Goal: Task Accomplishment & Management: Manage account settings

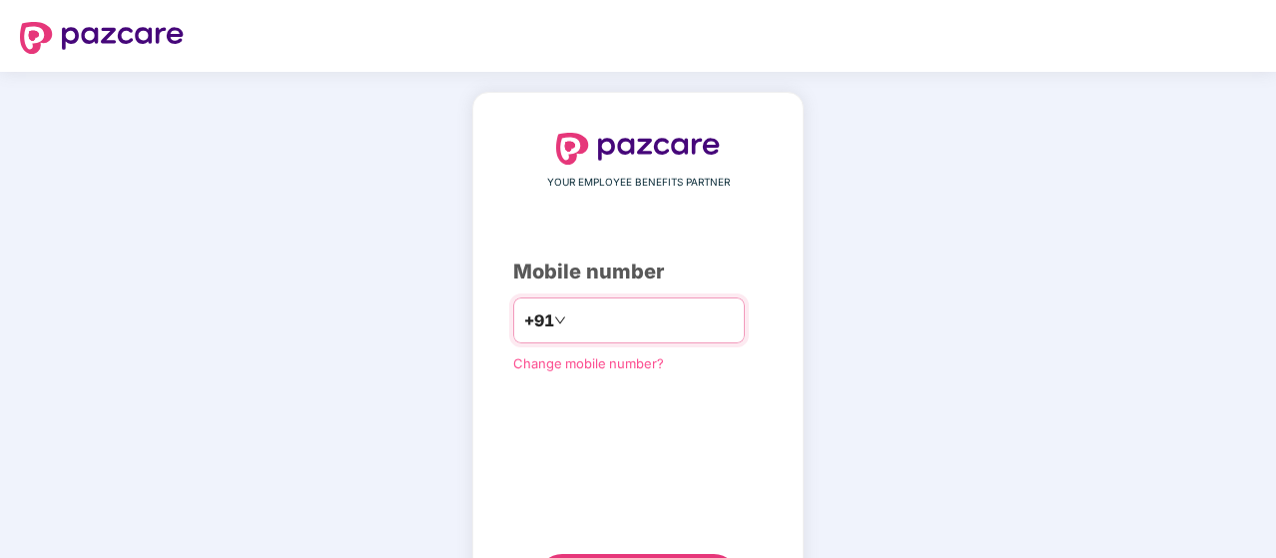
click at [587, 223] on input "number" at bounding box center [652, 321] width 164 height 32
type input "**********"
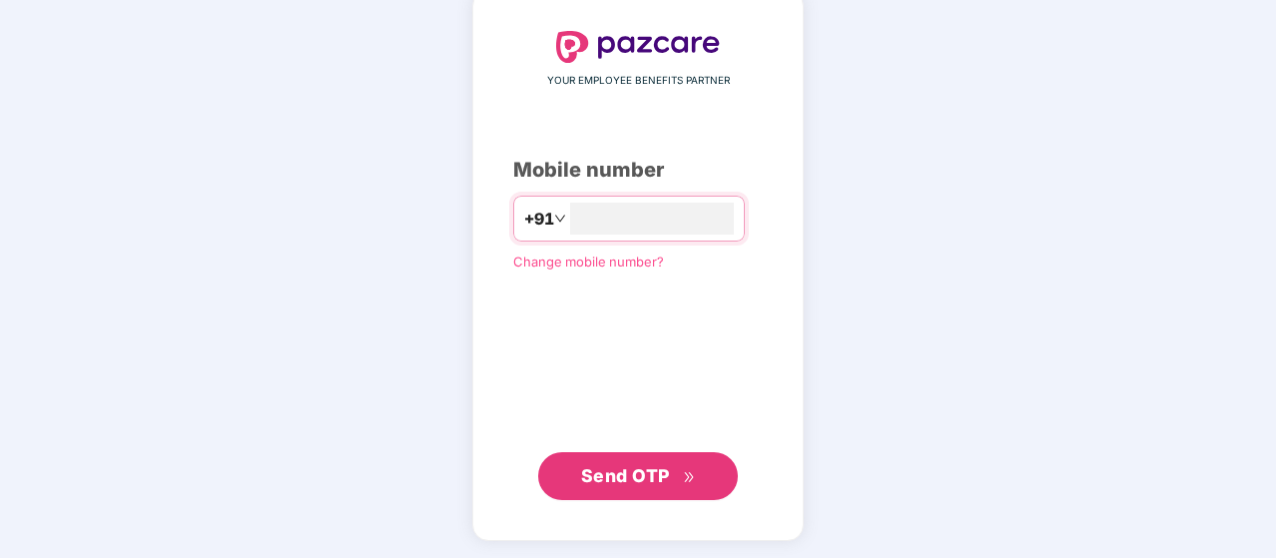
click at [585, 223] on button "Send OTP" at bounding box center [638, 476] width 200 height 48
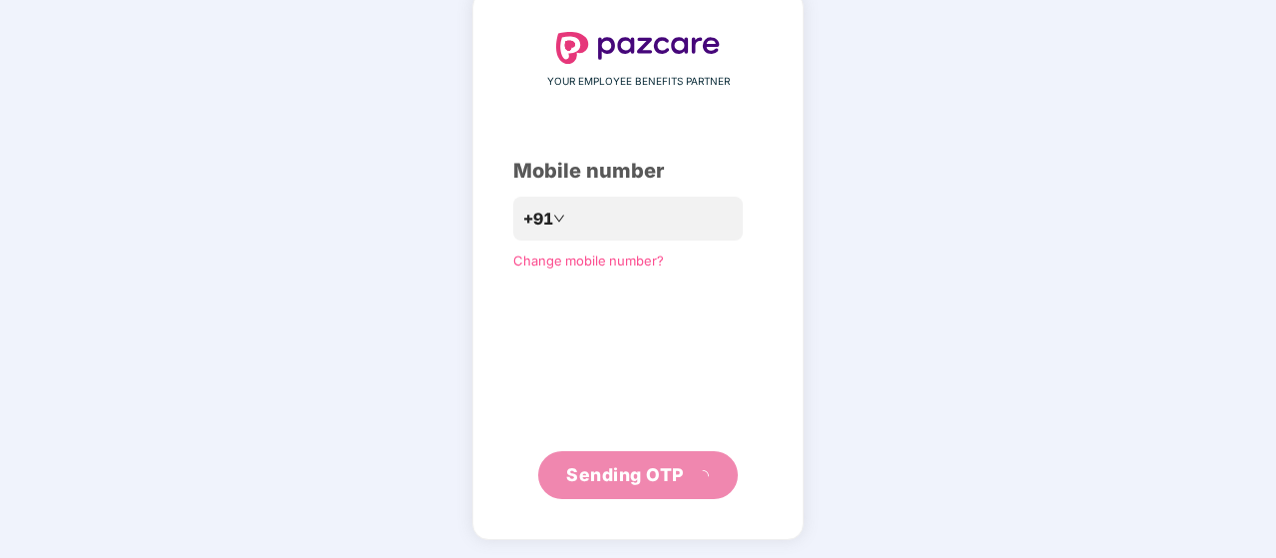
scroll to position [92, 0]
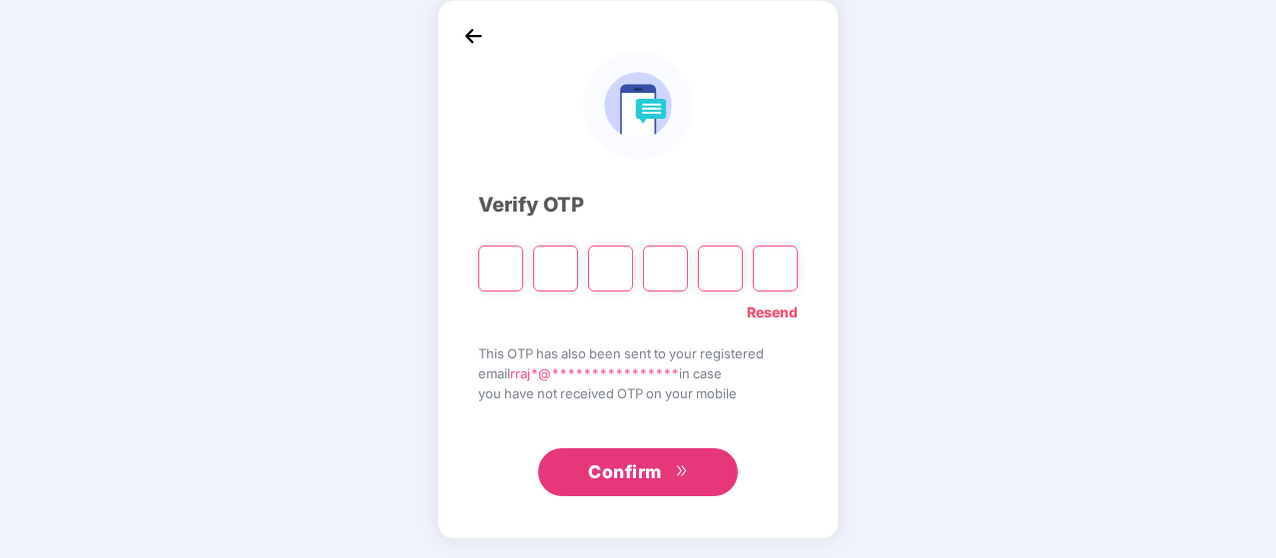
type input "*"
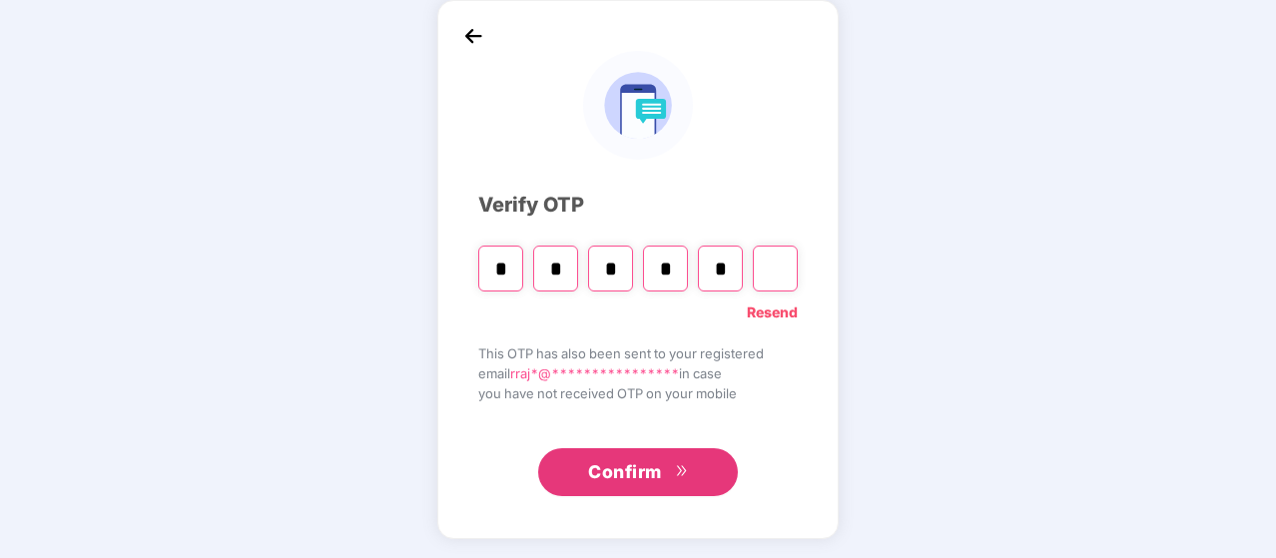
type input "*"
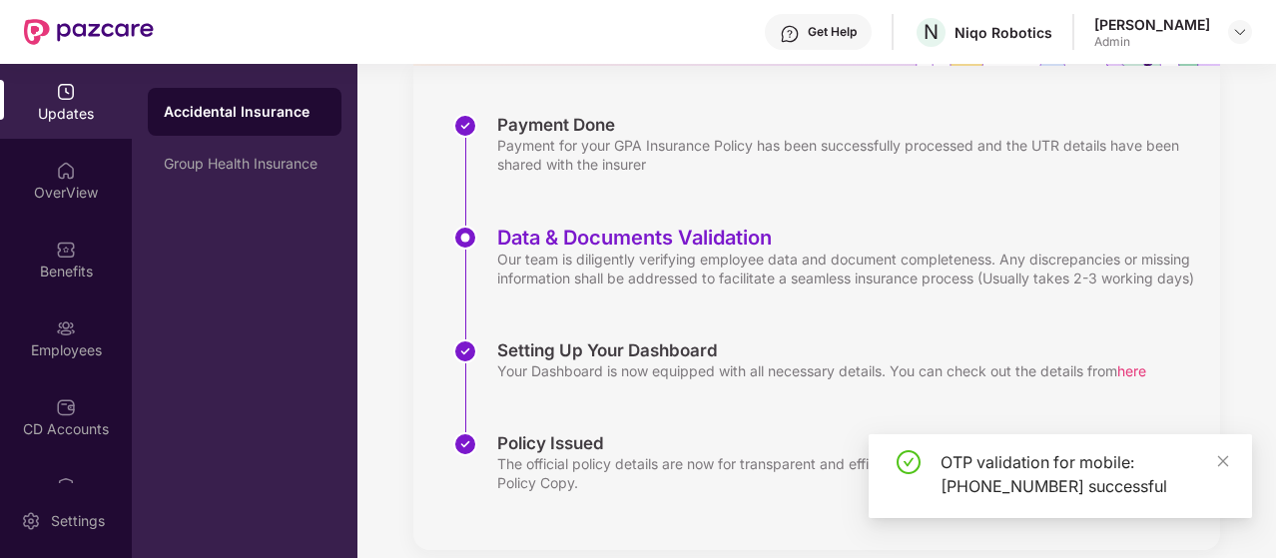
scroll to position [300, 0]
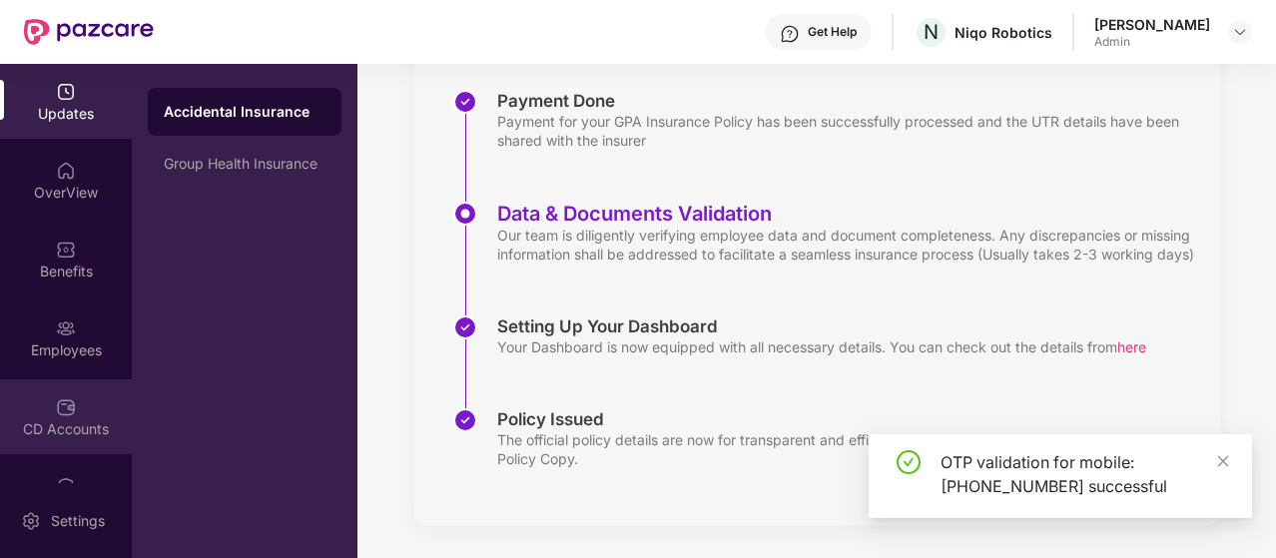
click at [69, 223] on div "CD Accounts" at bounding box center [66, 416] width 132 height 75
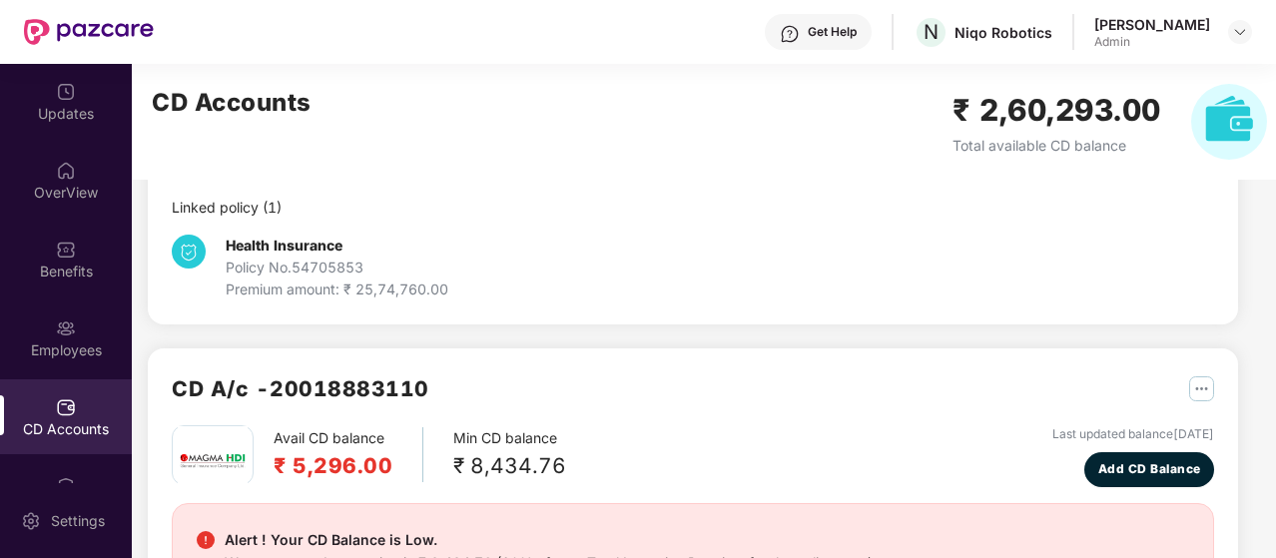
scroll to position [0, 0]
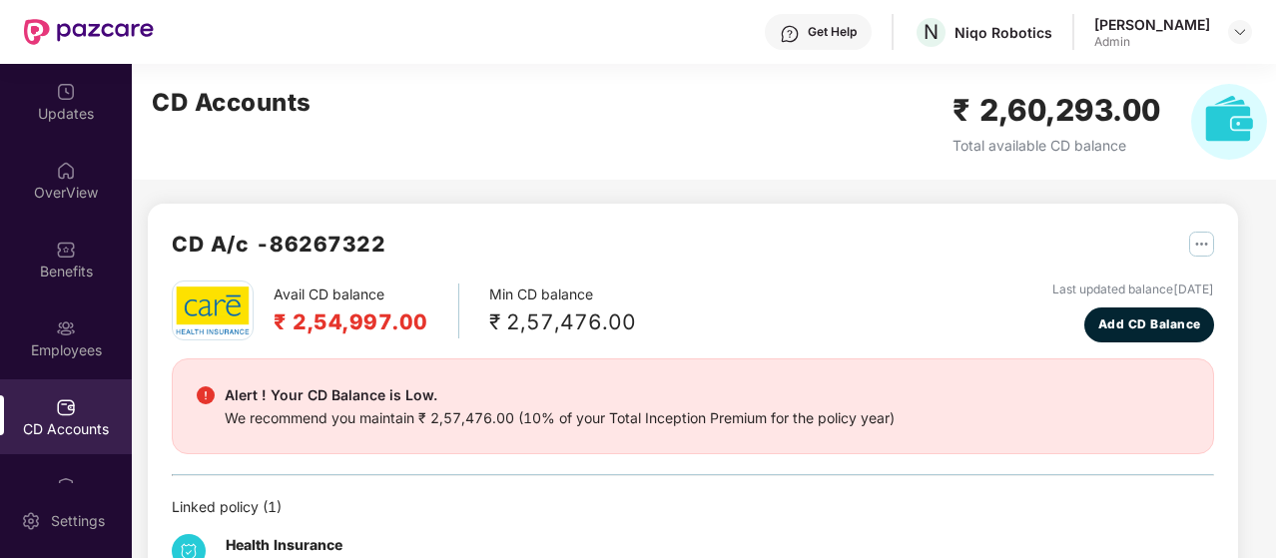
click at [629, 120] on img at bounding box center [1229, 122] width 76 height 76
click at [629, 123] on h2 "₹ 2,60,293.00" at bounding box center [1057, 110] width 209 height 47
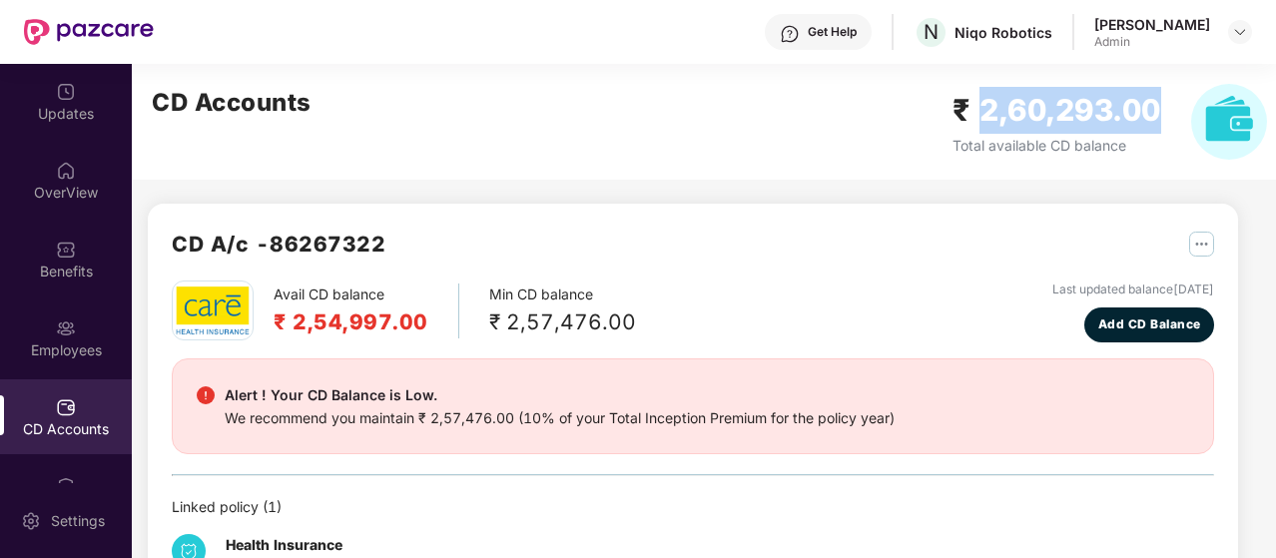
click at [629, 123] on h2 "₹ 2,60,293.00" at bounding box center [1057, 110] width 209 height 47
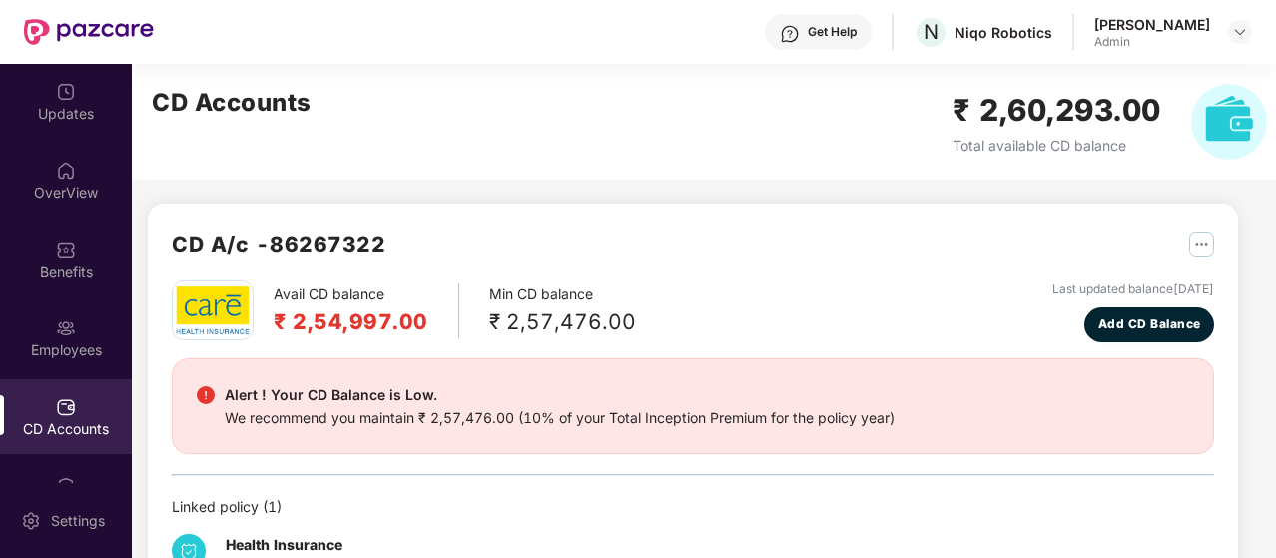
click at [629, 223] on div "CD A/c - 86267322" at bounding box center [693, 254] width 1042 height 53
click at [244, 223] on h2 "CD A/c - 86267322" at bounding box center [279, 244] width 214 height 33
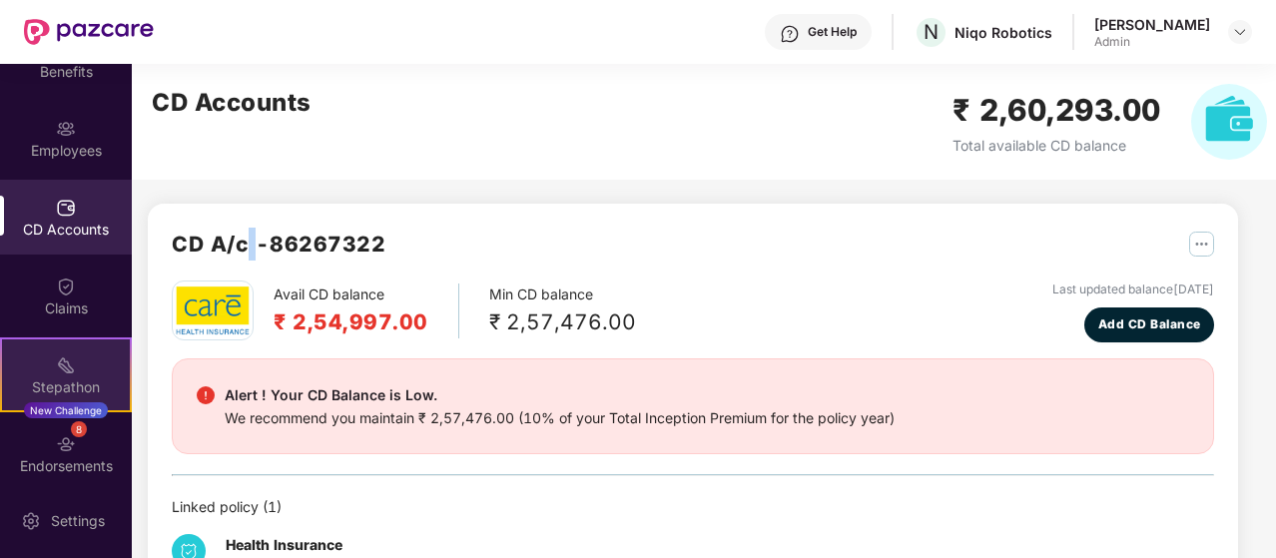
scroll to position [290, 0]
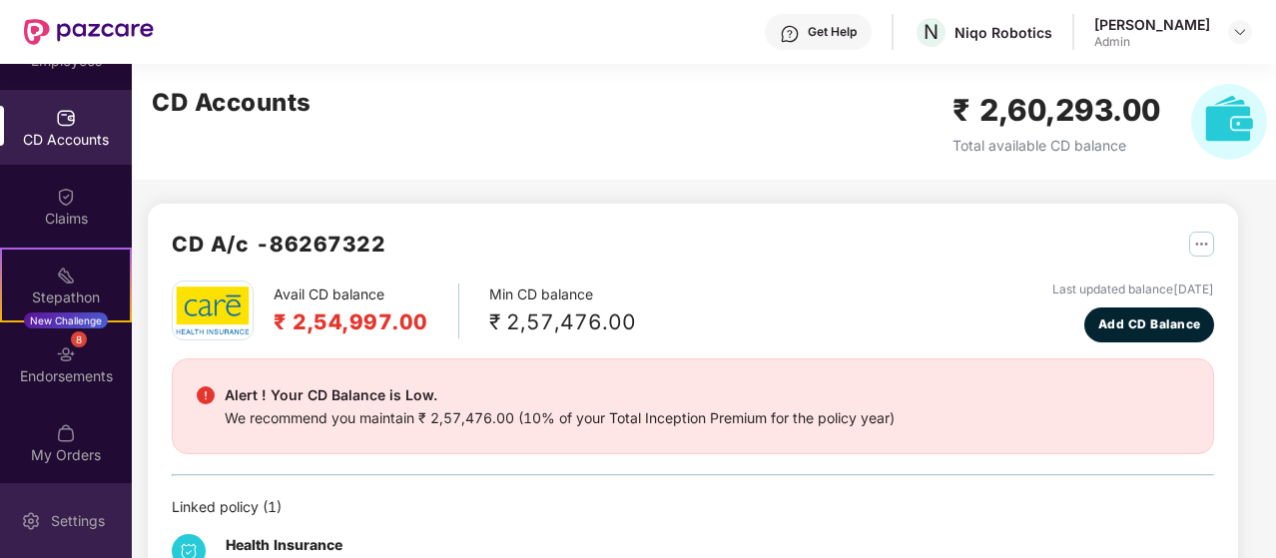
click at [59, 223] on div "Settings" at bounding box center [78, 521] width 66 height 20
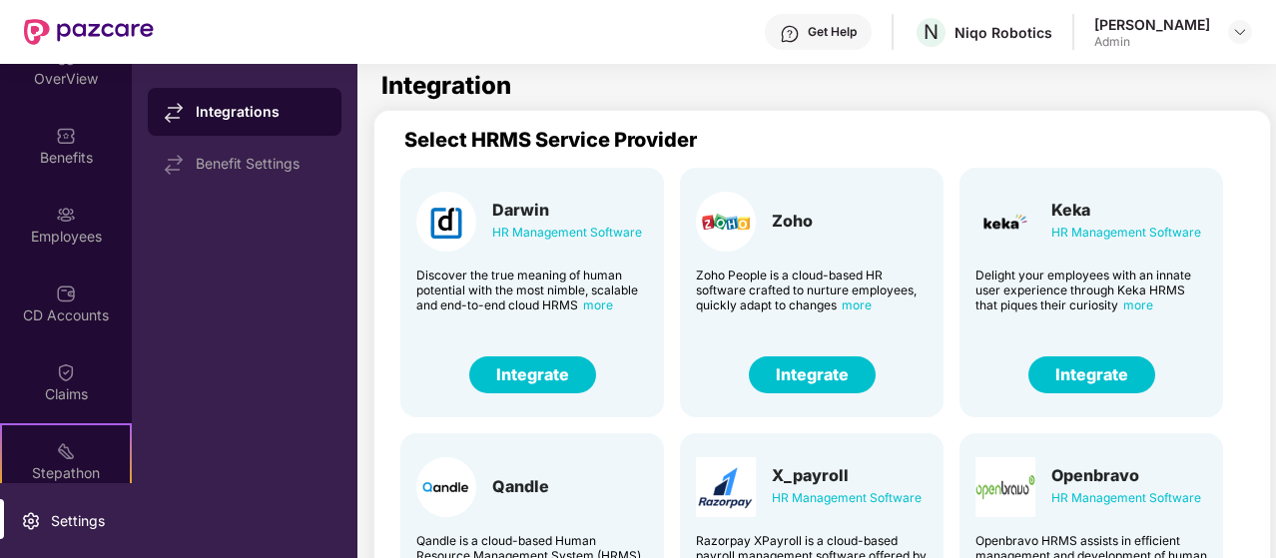
scroll to position [290, 0]
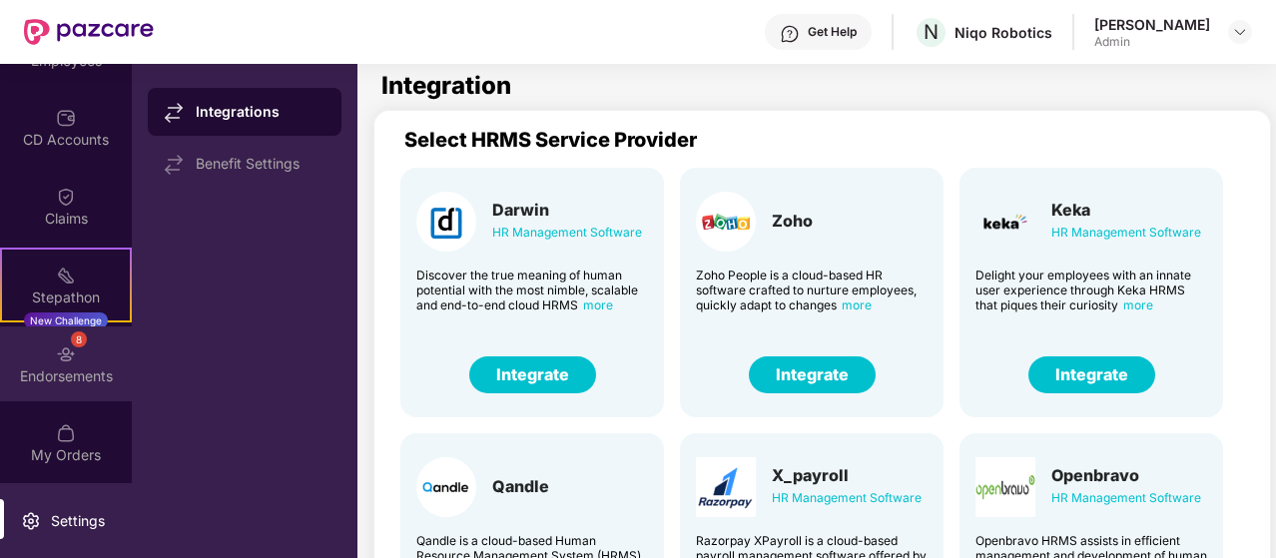
click at [66, 375] on div "Endorsements" at bounding box center [66, 376] width 132 height 20
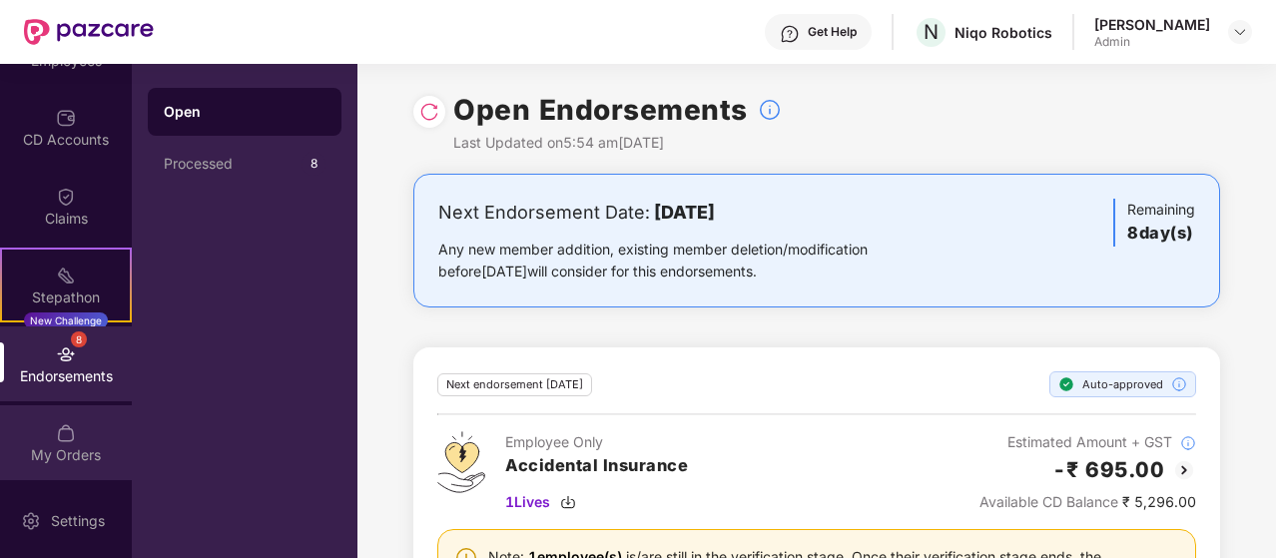
click at [78, 448] on div "My Orders" at bounding box center [66, 455] width 132 height 20
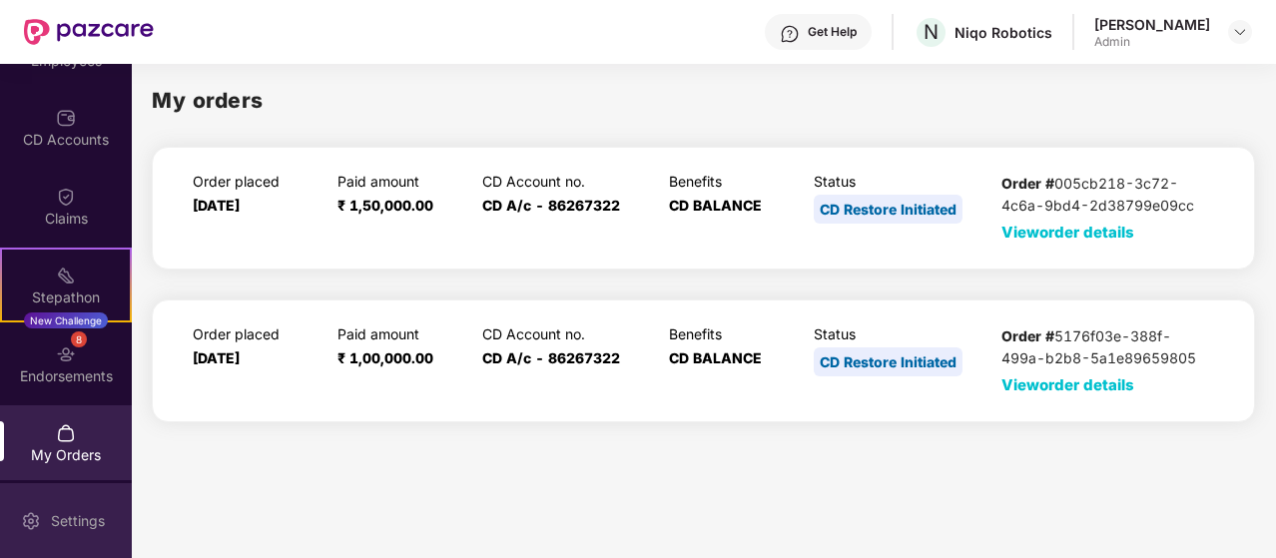
click at [113, 495] on div "Settings" at bounding box center [66, 520] width 132 height 75
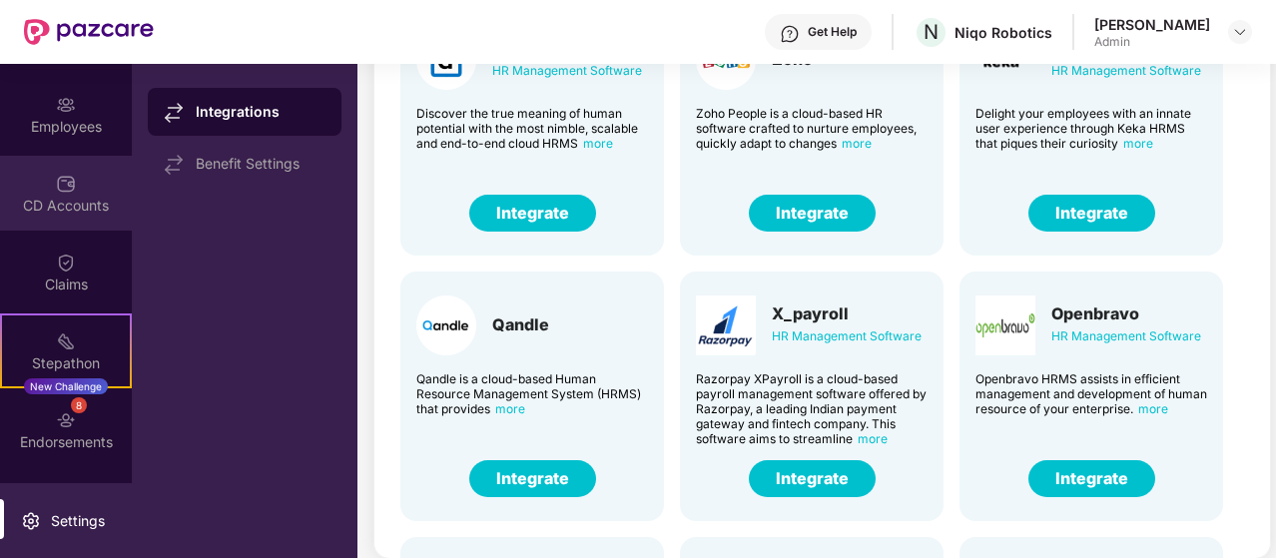
scroll to position [290, 0]
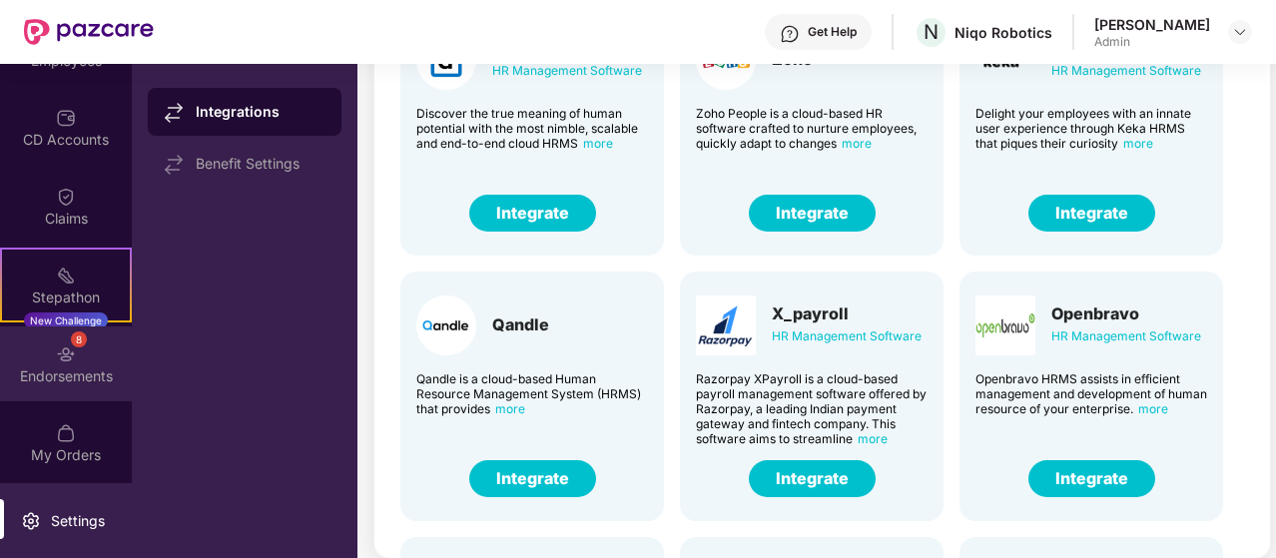
click at [80, 358] on div "8 Endorsements" at bounding box center [66, 363] width 132 height 75
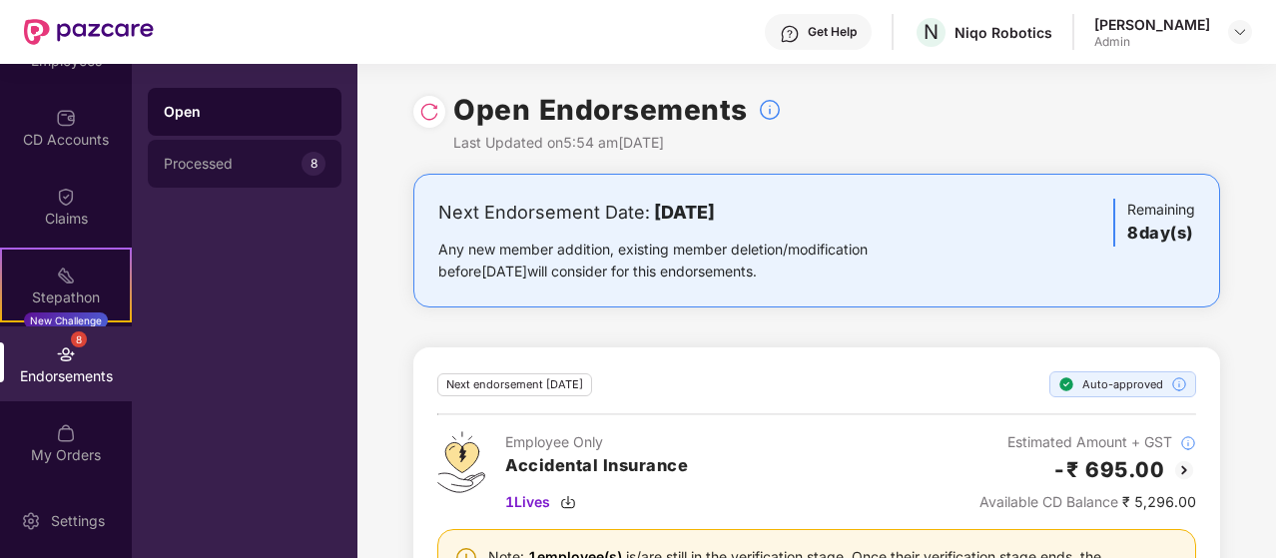
click at [304, 163] on div "8" at bounding box center [314, 164] width 24 height 24
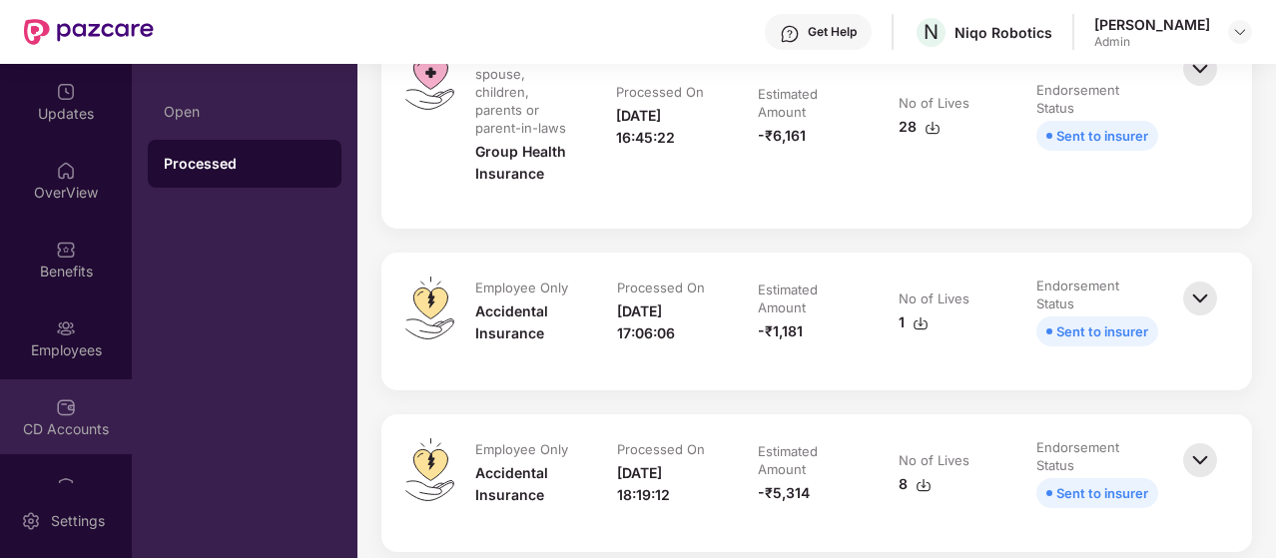
click at [78, 409] on div "CD Accounts" at bounding box center [66, 416] width 132 height 75
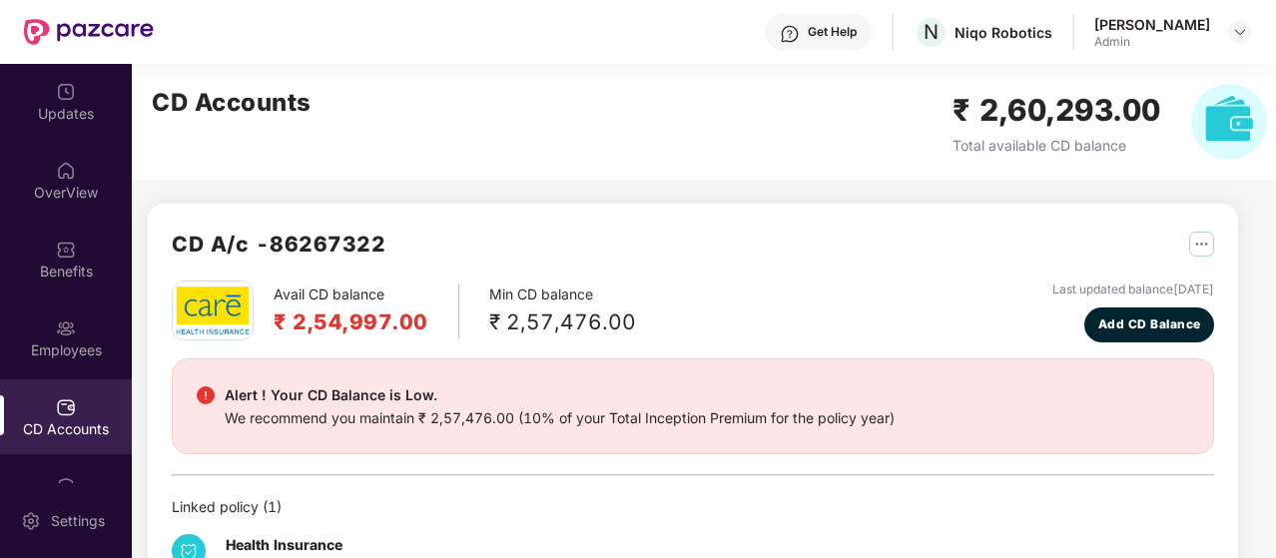
click at [1046, 77] on div "CD Accounts ₹ 2,60,293.00 Total available CD balance" at bounding box center [709, 122] width 1155 height 116
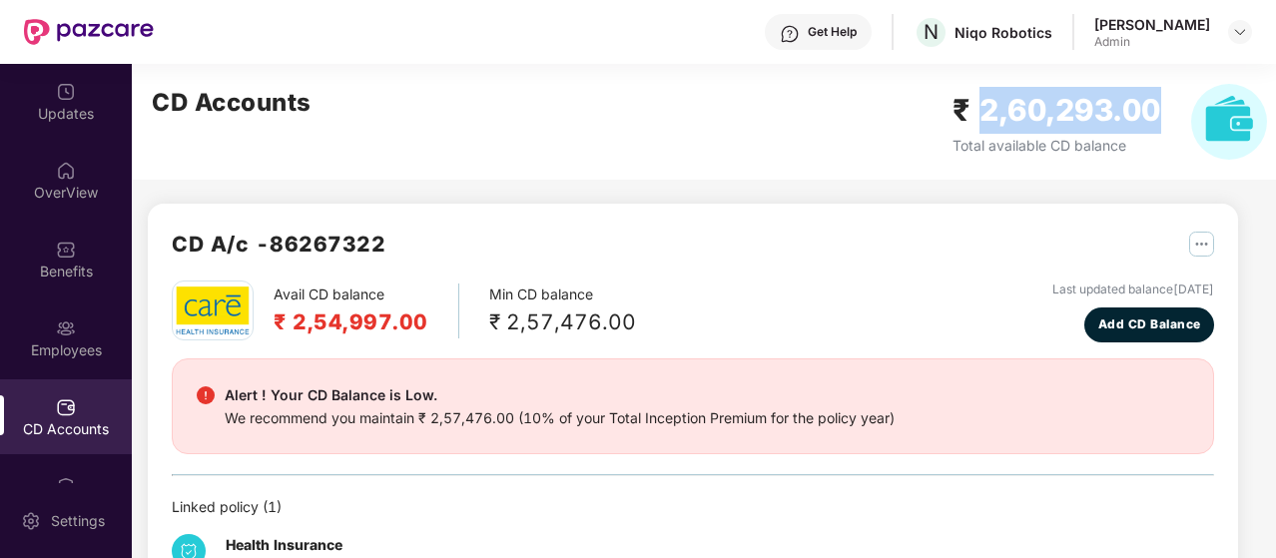
click at [1046, 77] on div "CD Accounts ₹ 2,60,293.00 Total available CD balance" at bounding box center [709, 122] width 1155 height 116
click at [1215, 110] on img at bounding box center [1229, 122] width 76 height 76
click at [1224, 118] on img at bounding box center [1229, 122] width 76 height 76
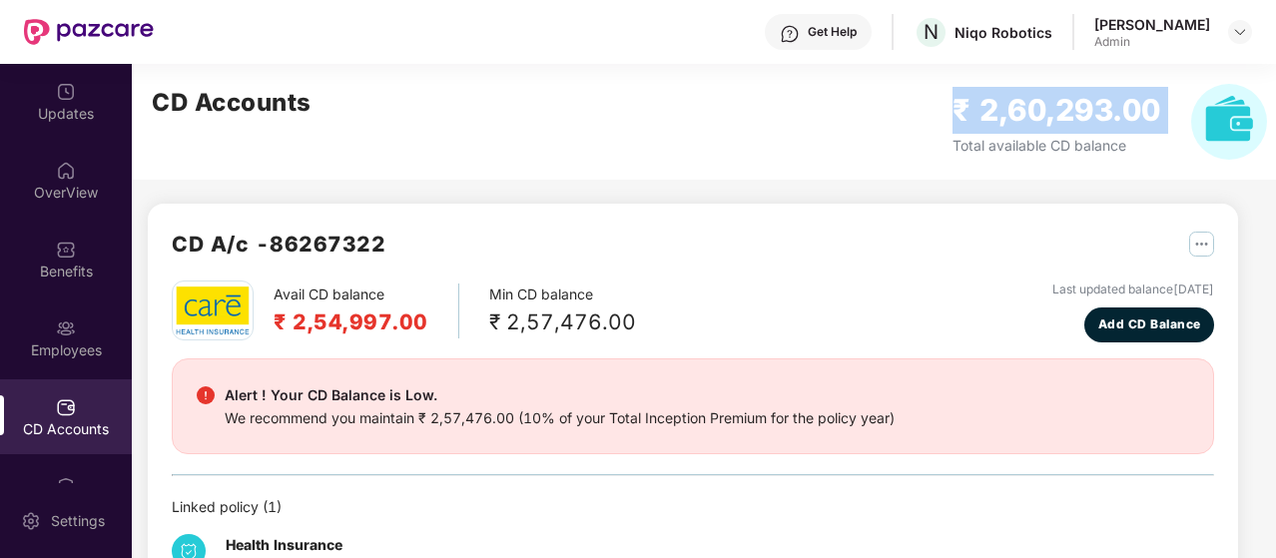
click at [1224, 118] on img at bounding box center [1229, 122] width 76 height 76
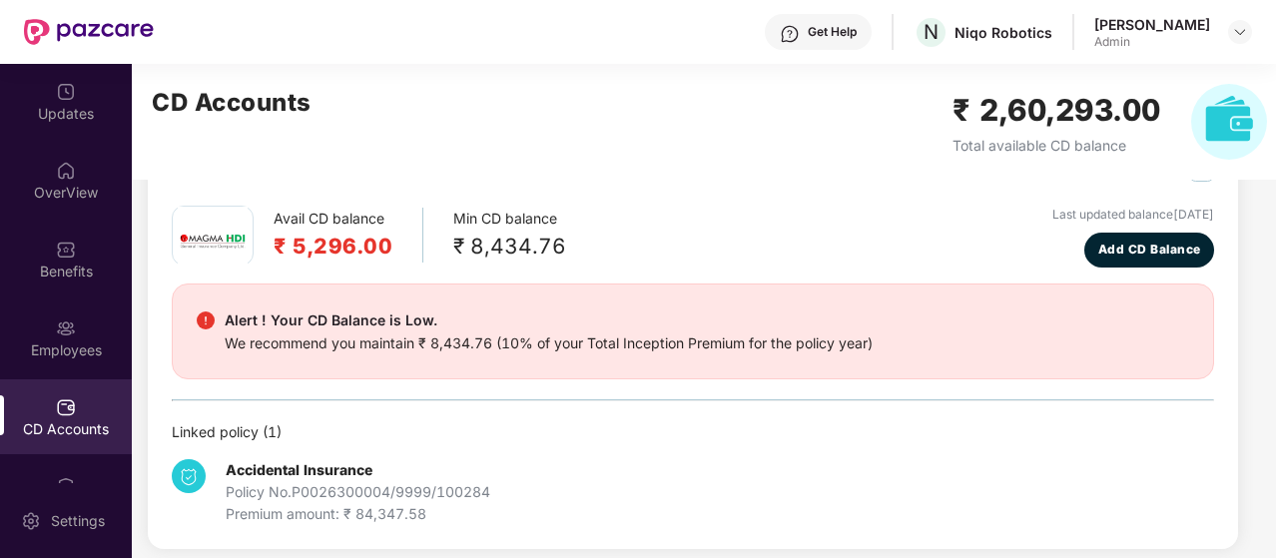
scroll to position [531, 0]
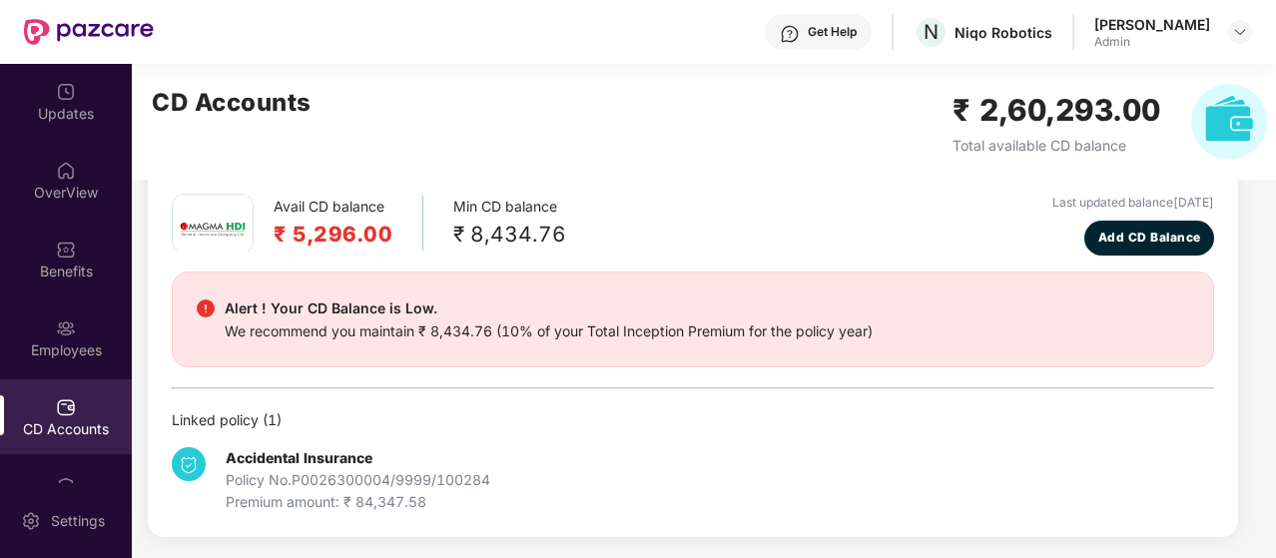
click at [373, 504] on div "Premium amount: ₹ 84,347.58" at bounding box center [358, 502] width 265 height 22
click at [1123, 235] on span "Add CD Balance" at bounding box center [1149, 238] width 103 height 19
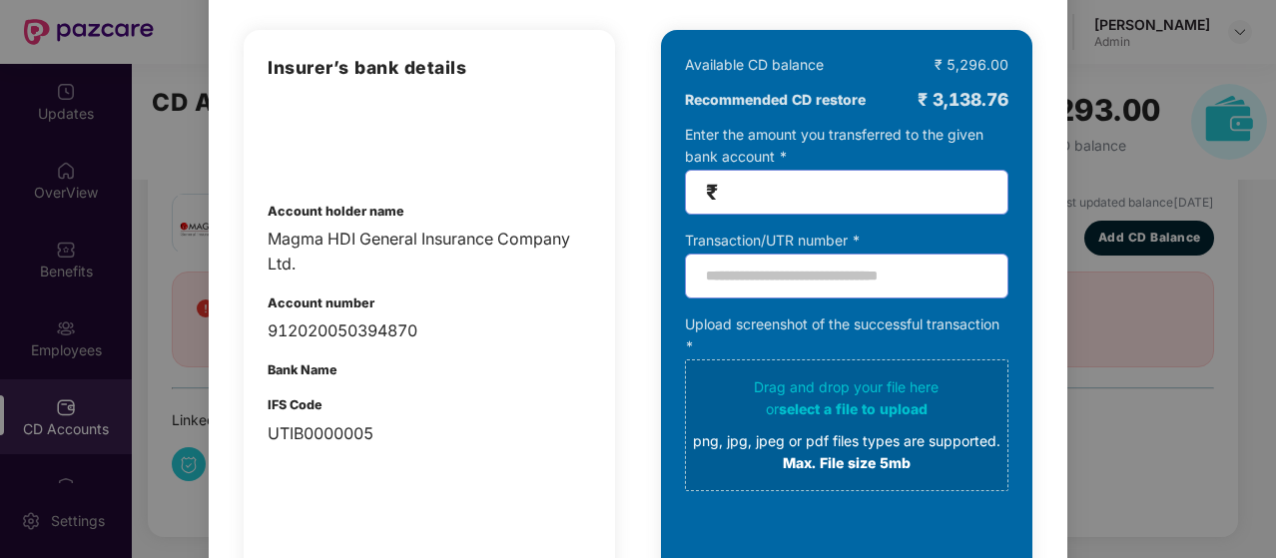
scroll to position [0, 0]
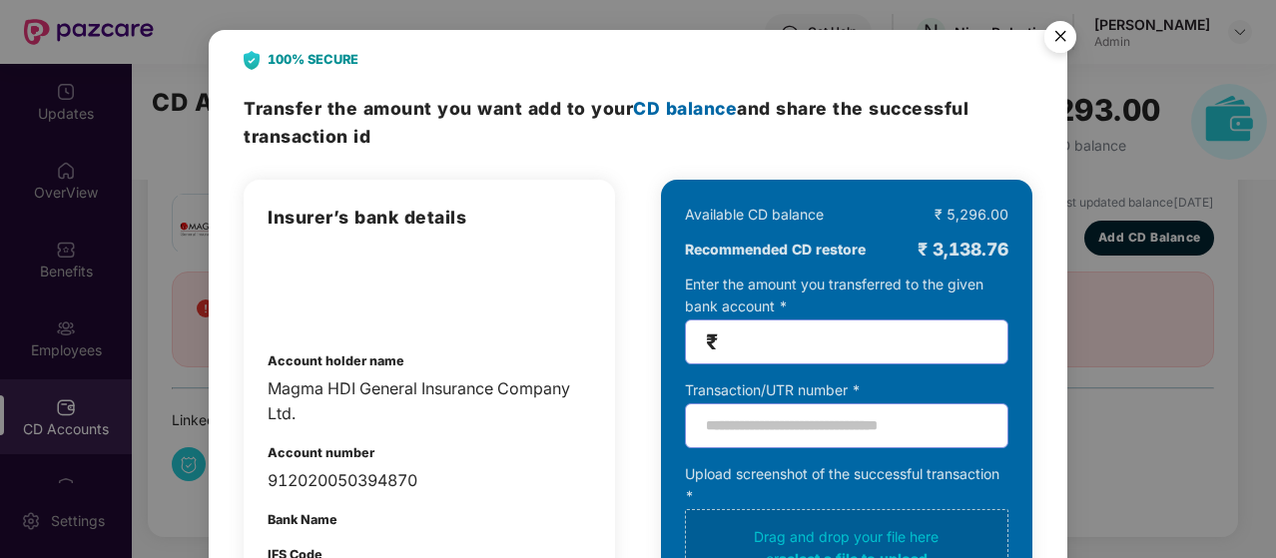
click at [1056, 41] on img "Close" at bounding box center [1060, 40] width 56 height 56
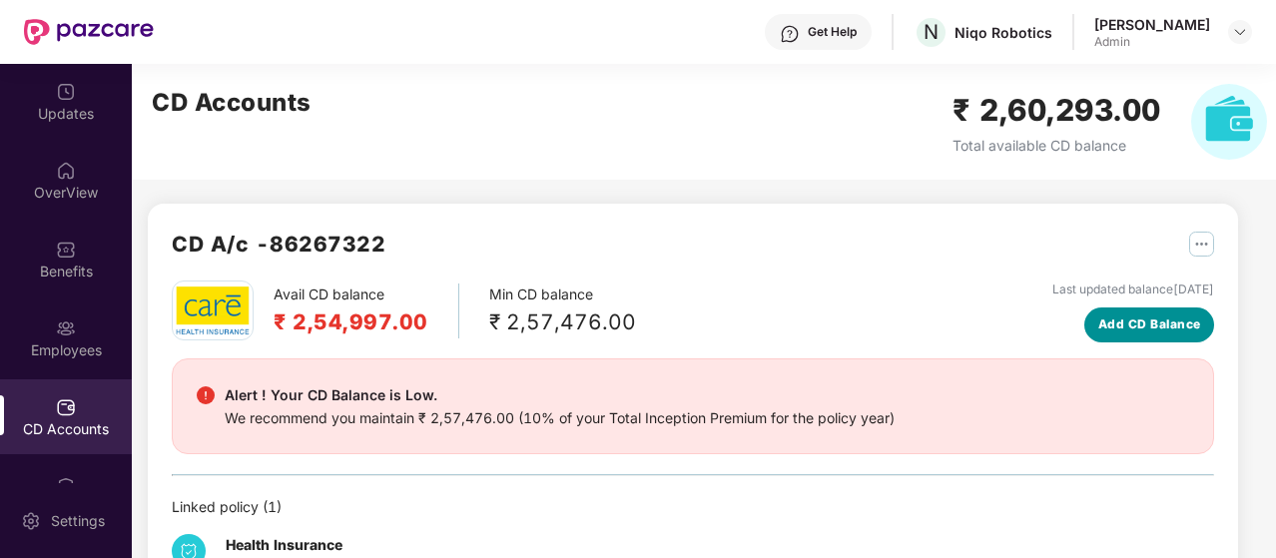
click at [1128, 326] on span "Add CD Balance" at bounding box center [1149, 325] width 103 height 19
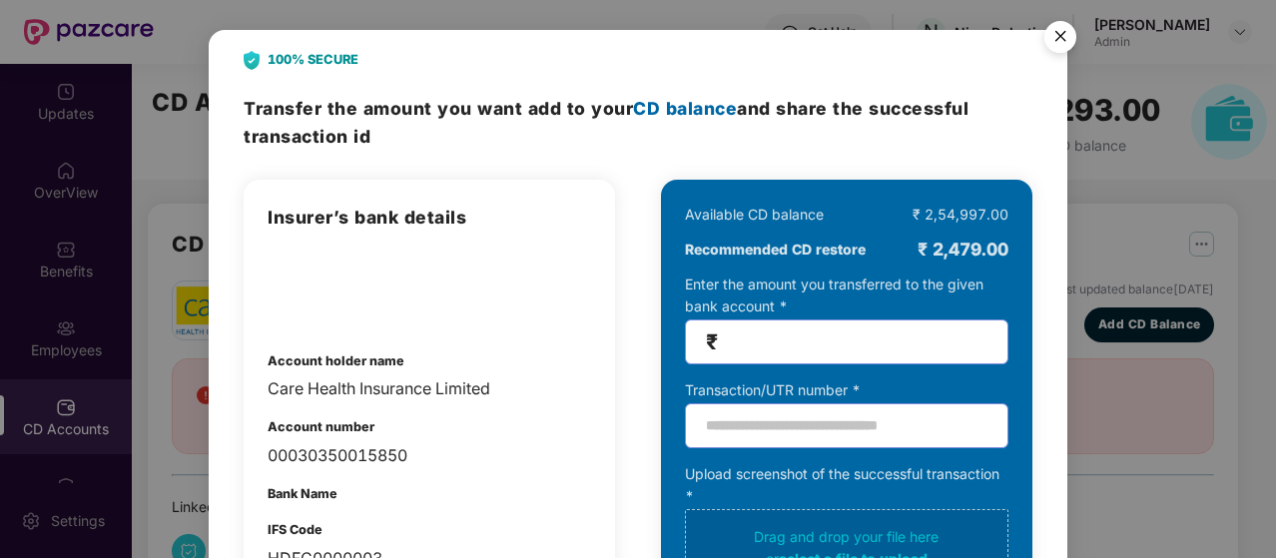
click at [1059, 41] on img "Close" at bounding box center [1060, 40] width 56 height 56
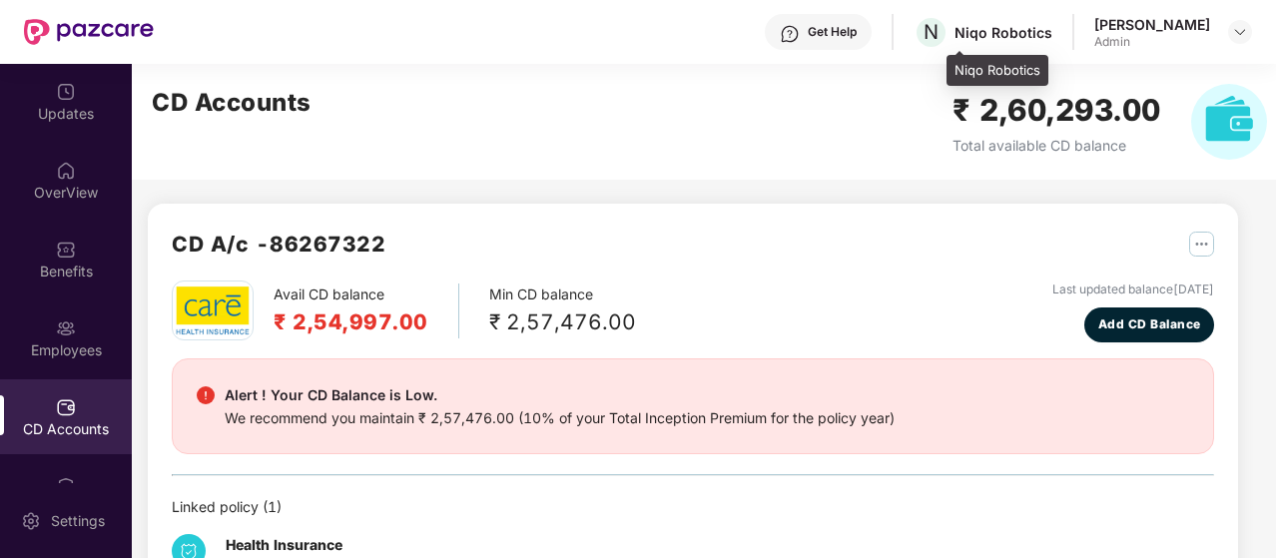
click at [1034, 48] on div "N Niqo Robotics" at bounding box center [983, 32] width 139 height 35
click at [1024, 37] on div "Niqo Robotics" at bounding box center [1004, 32] width 98 height 19
click at [939, 36] on span "N" at bounding box center [931, 32] width 15 height 24
drag, startPoint x: 970, startPoint y: 33, endPoint x: 943, endPoint y: 33, distance: 28.0
click at [943, 33] on div "Get Help N Niqo Robotics Rejimon Raju Admin" at bounding box center [703, 32] width 1098 height 64
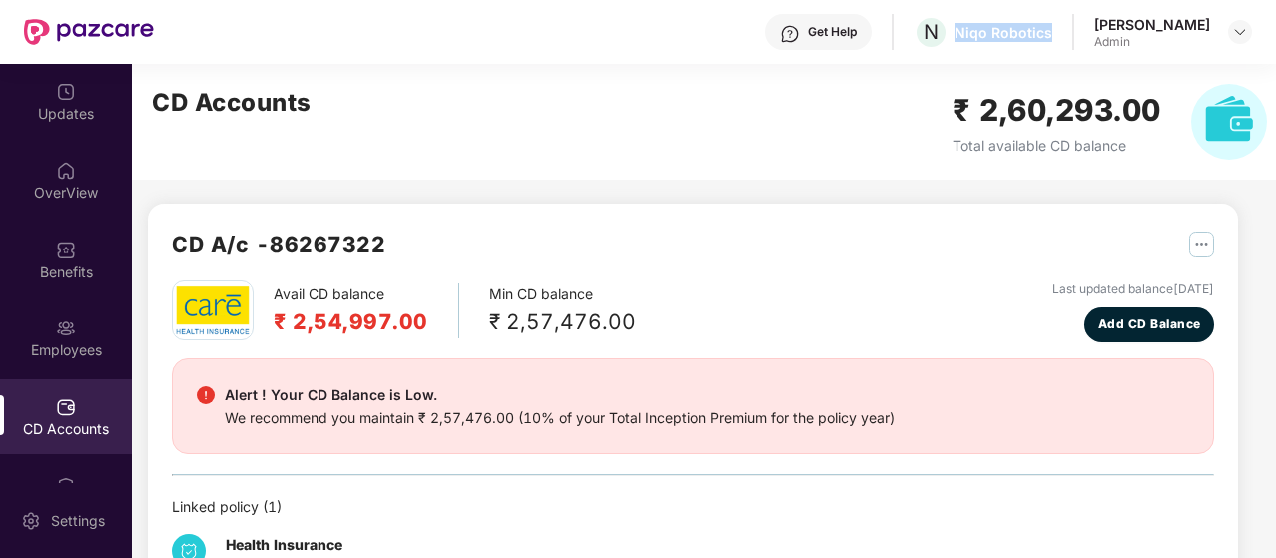
drag, startPoint x: 988, startPoint y: 33, endPoint x: 1084, endPoint y: 36, distance: 95.9
click at [1084, 36] on div "Get Help N Niqo Robotics Rejimon Raju Admin" at bounding box center [703, 32] width 1098 height 64
click at [1236, 32] on img at bounding box center [1240, 32] width 16 height 16
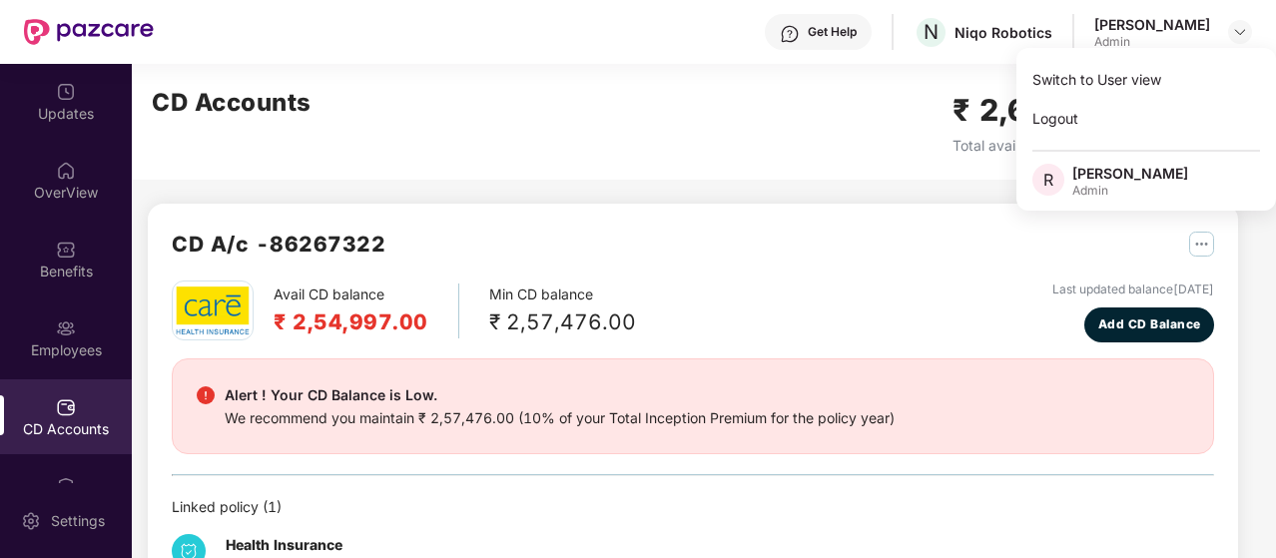
click at [837, 97] on div "CD Accounts ₹ 2,60,293.00 Total available CD balance" at bounding box center [709, 122] width 1155 height 116
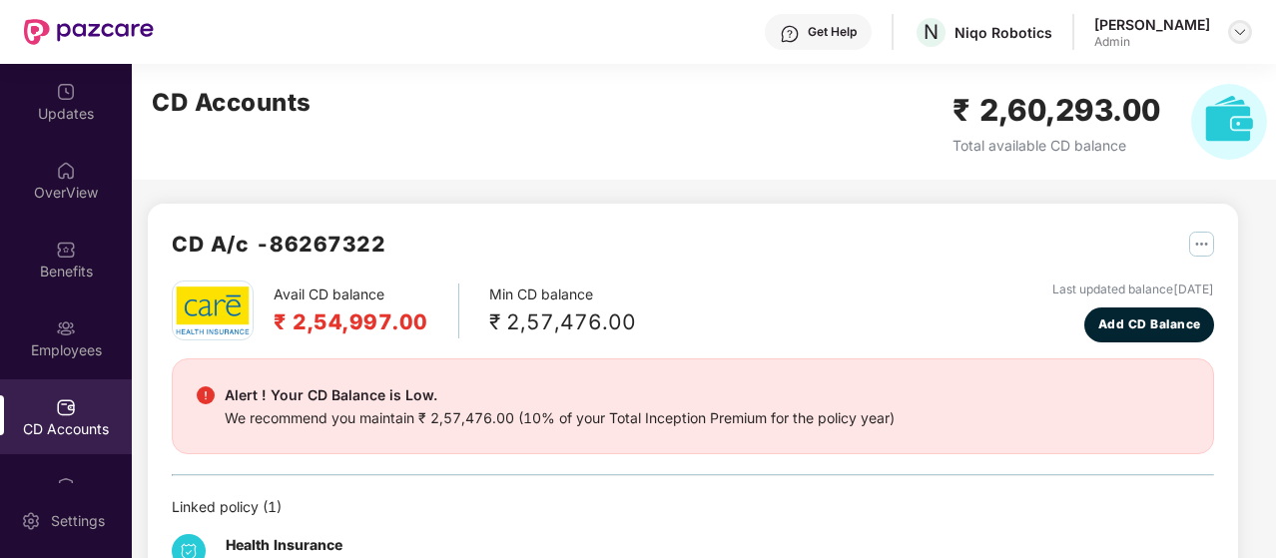
click at [1242, 35] on img at bounding box center [1240, 32] width 16 height 16
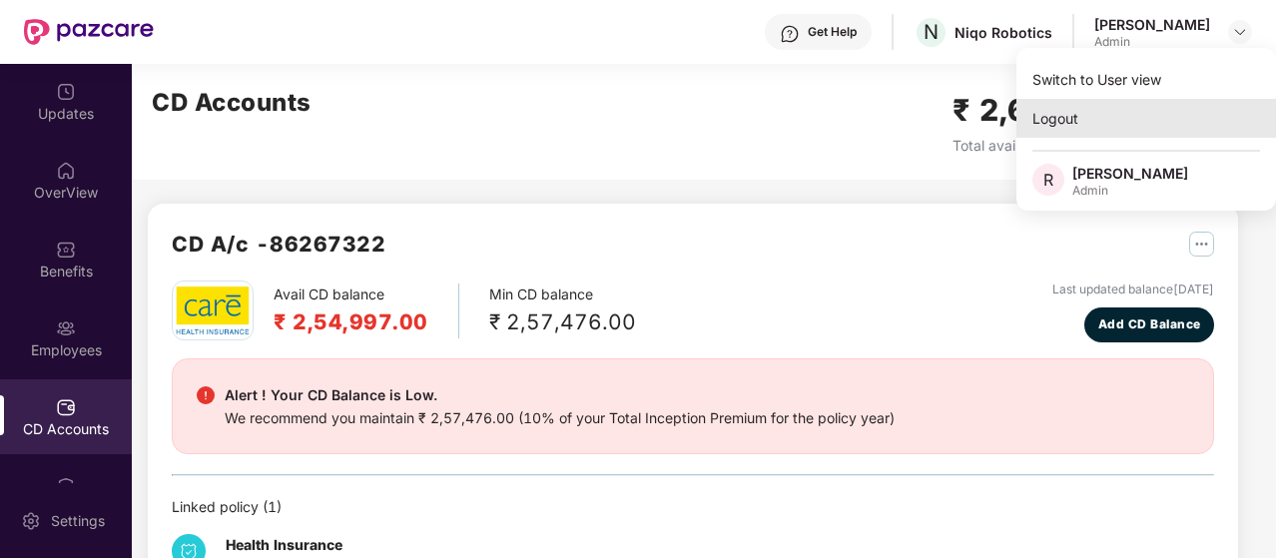
click at [1094, 124] on div "Logout" at bounding box center [1146, 118] width 260 height 39
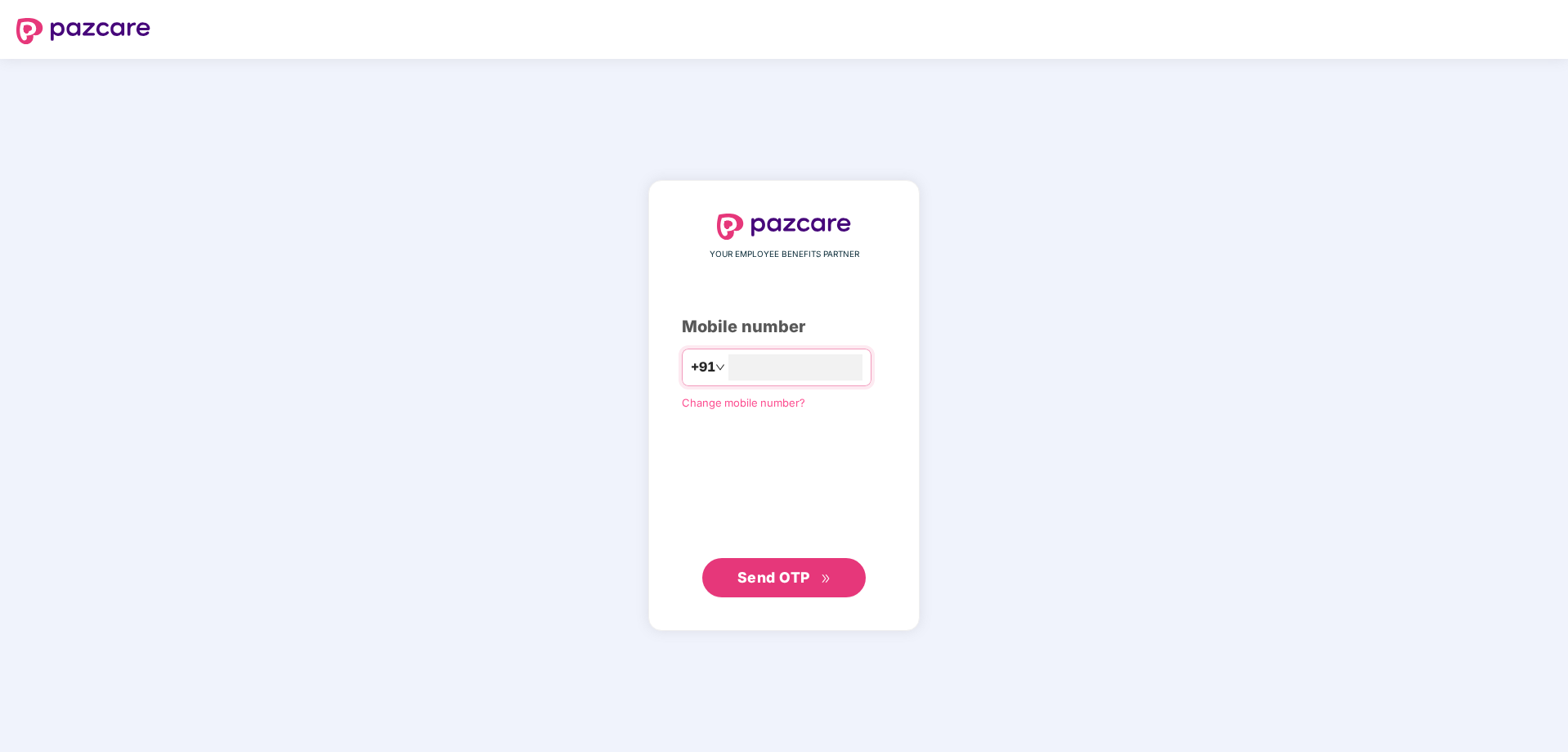
type input "**********"
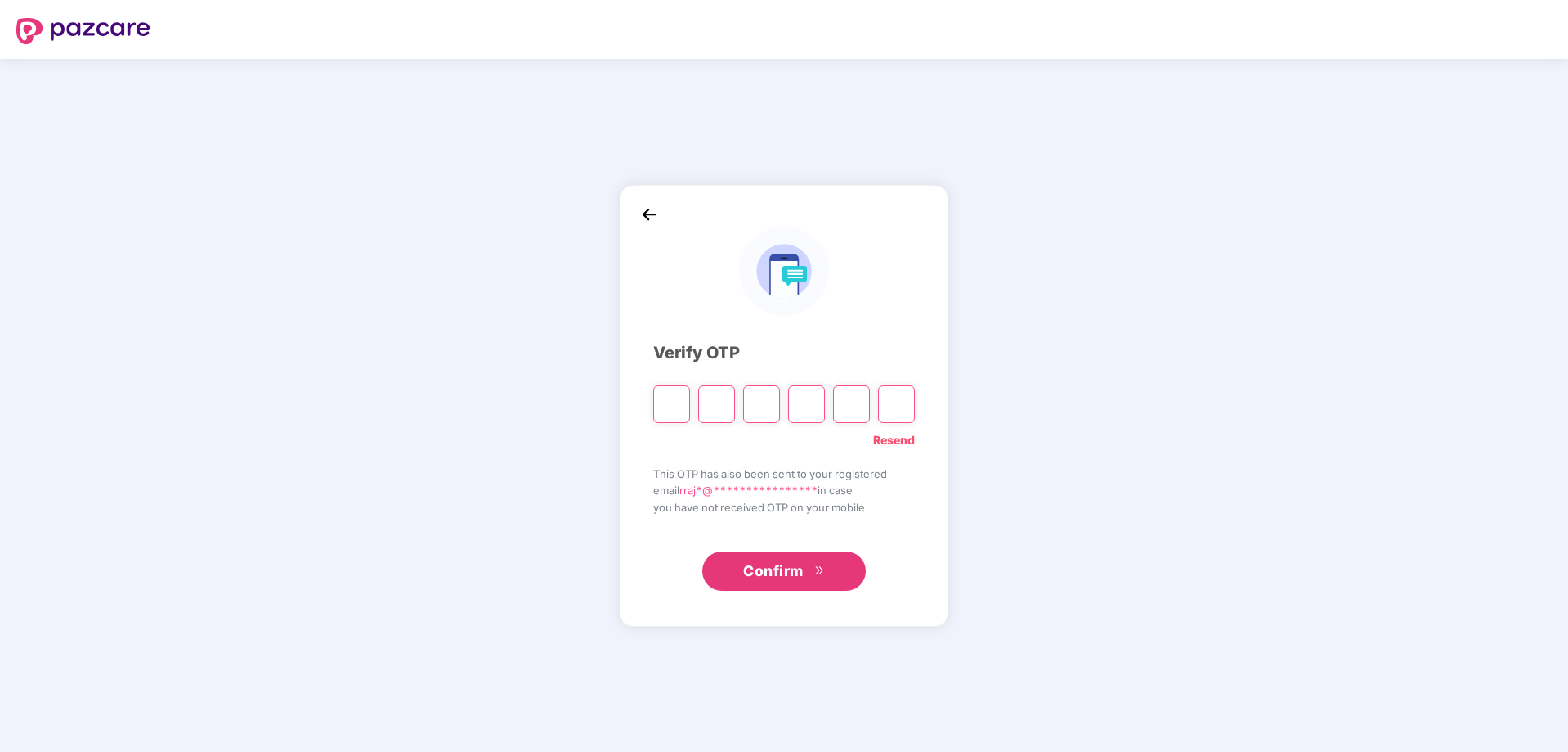
type input "*"
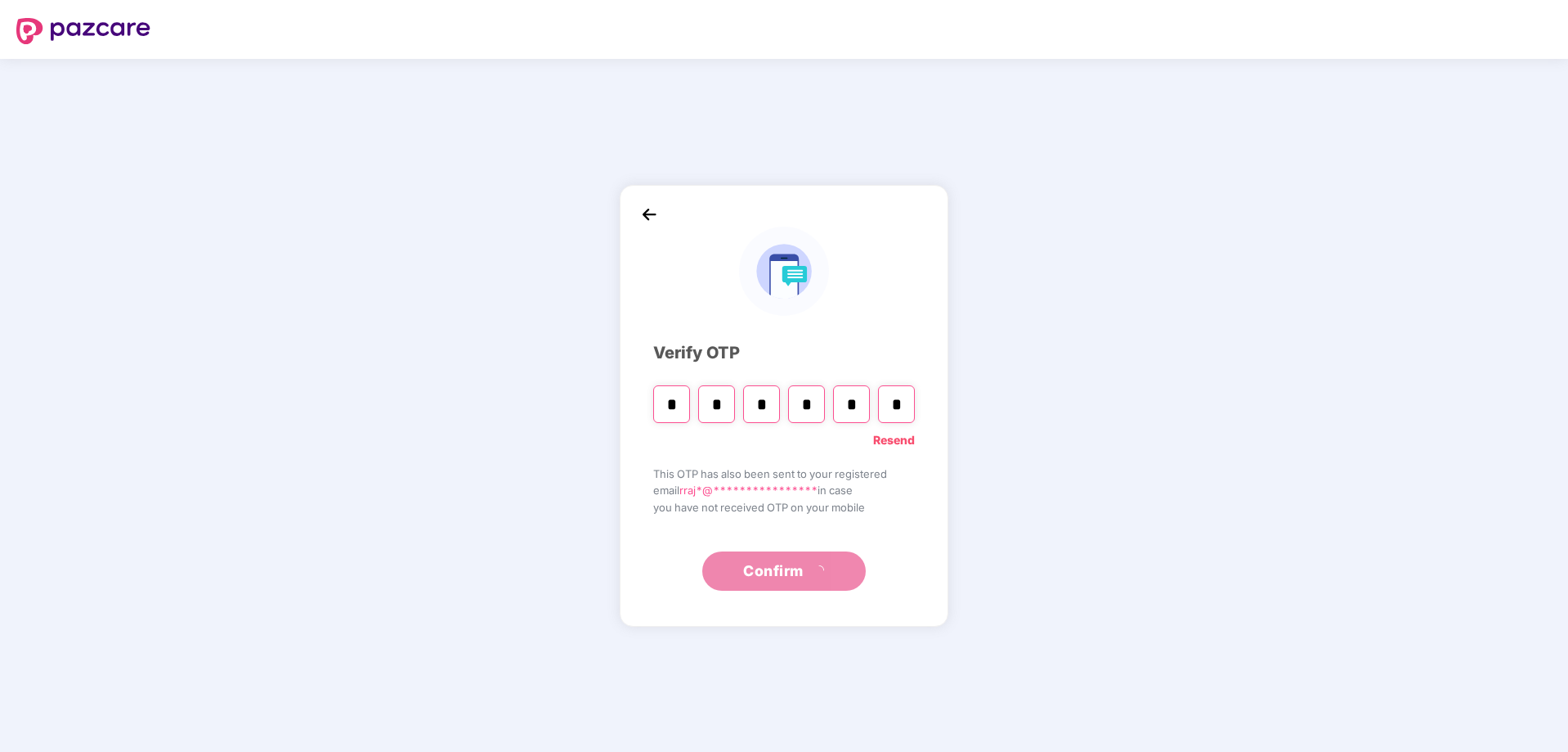
type input "*"
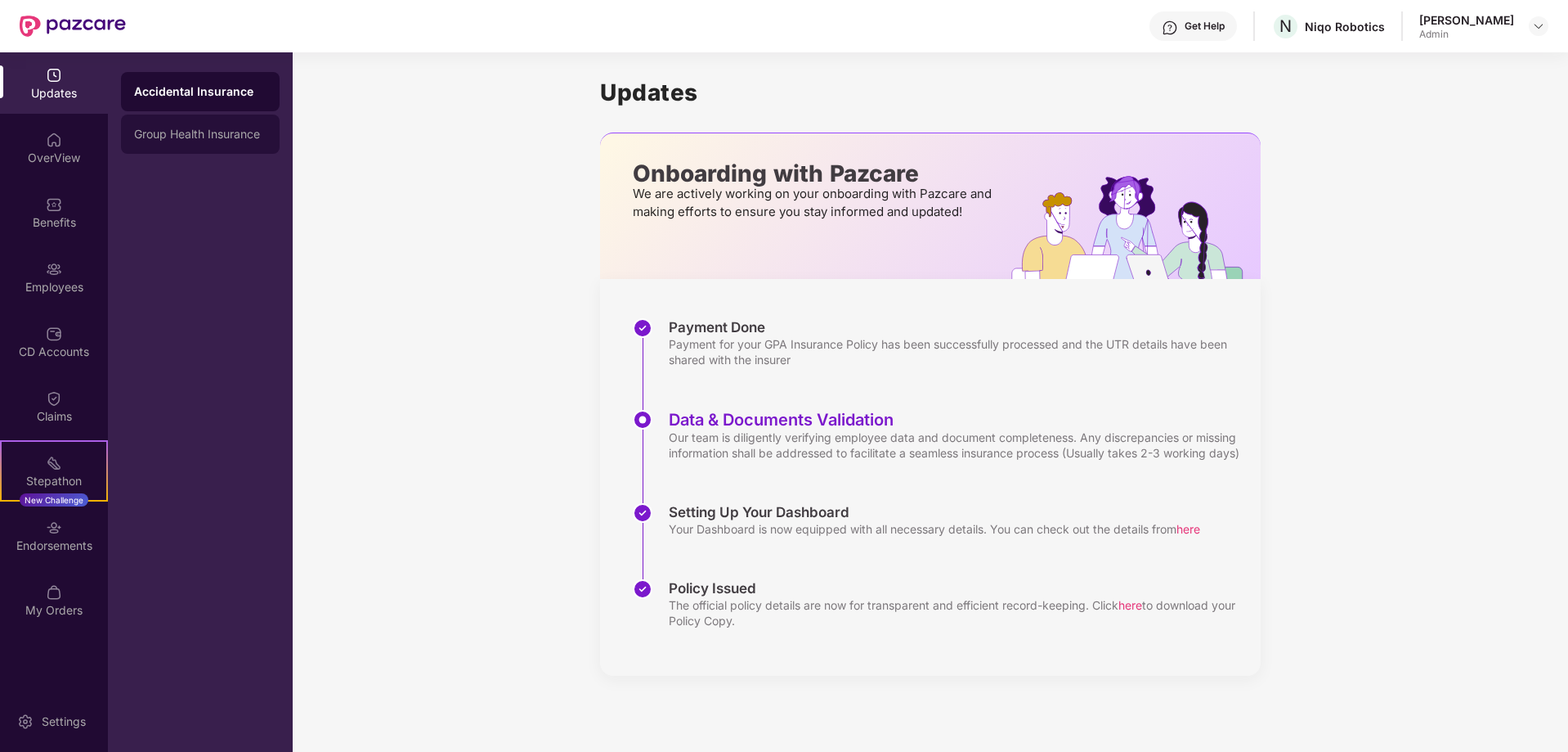
click at [179, 148] on div "Group Health Insurance" at bounding box center [201, 134] width 159 height 39
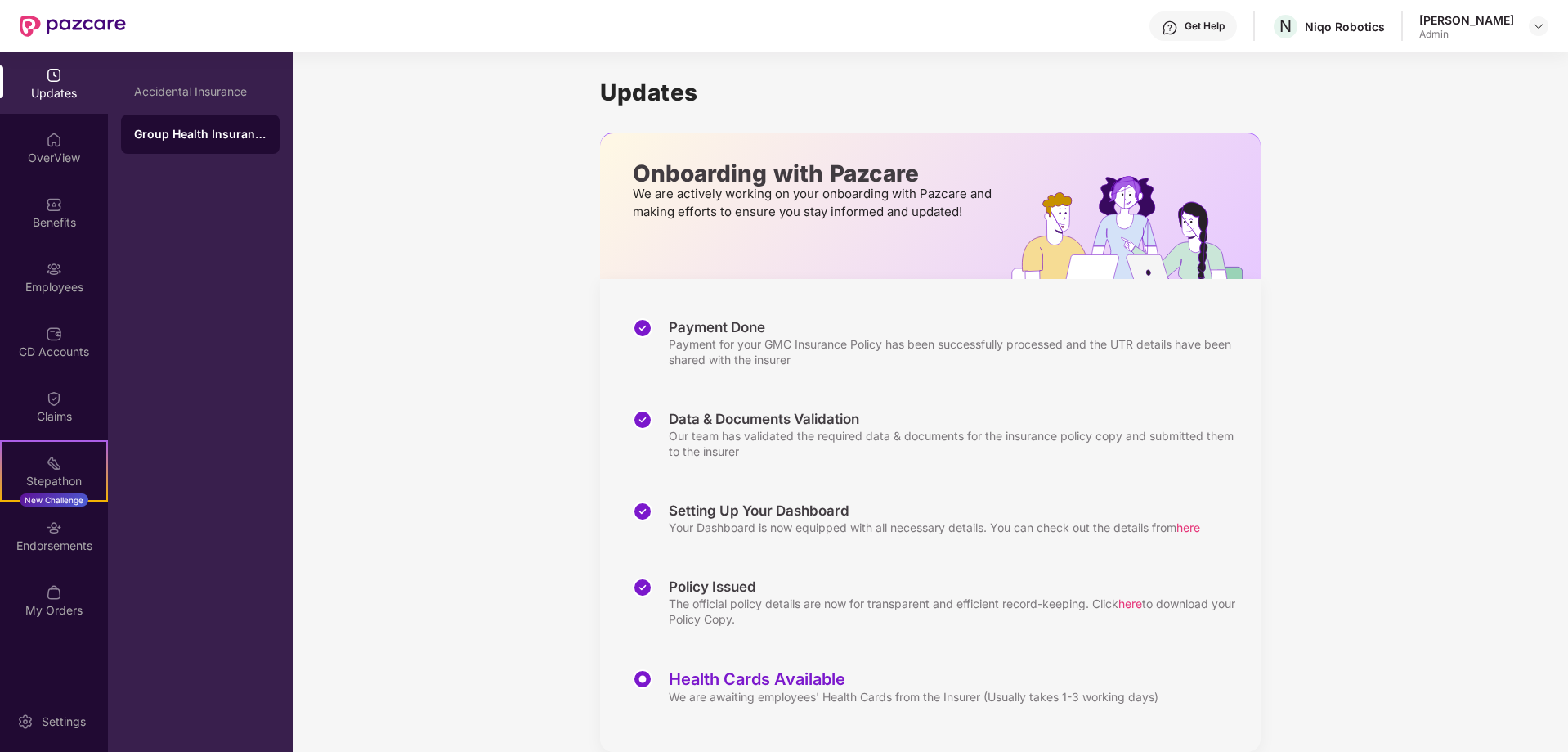
scroll to position [26, 0]
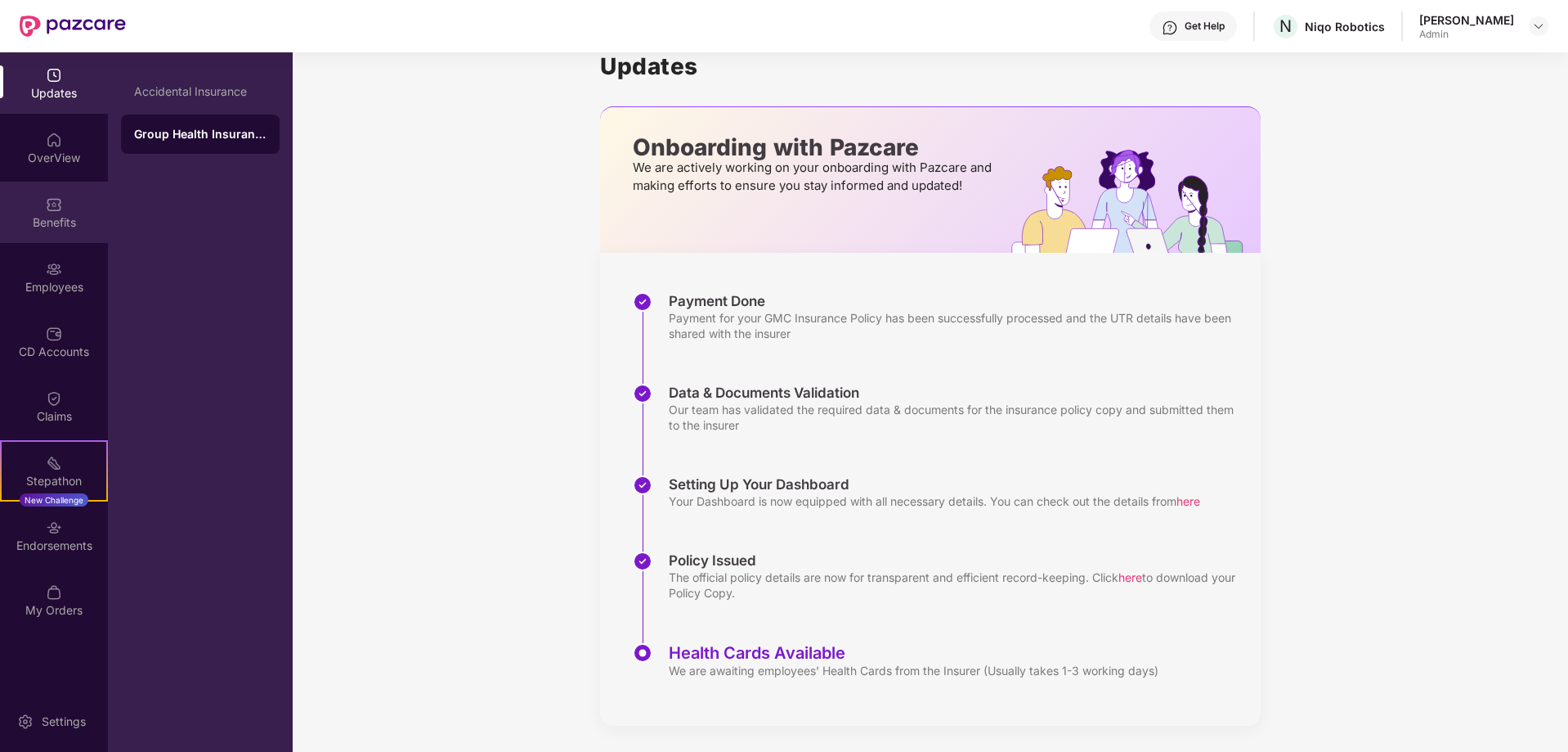
click at [61, 220] on div "Benefits" at bounding box center [54, 223] width 108 height 16
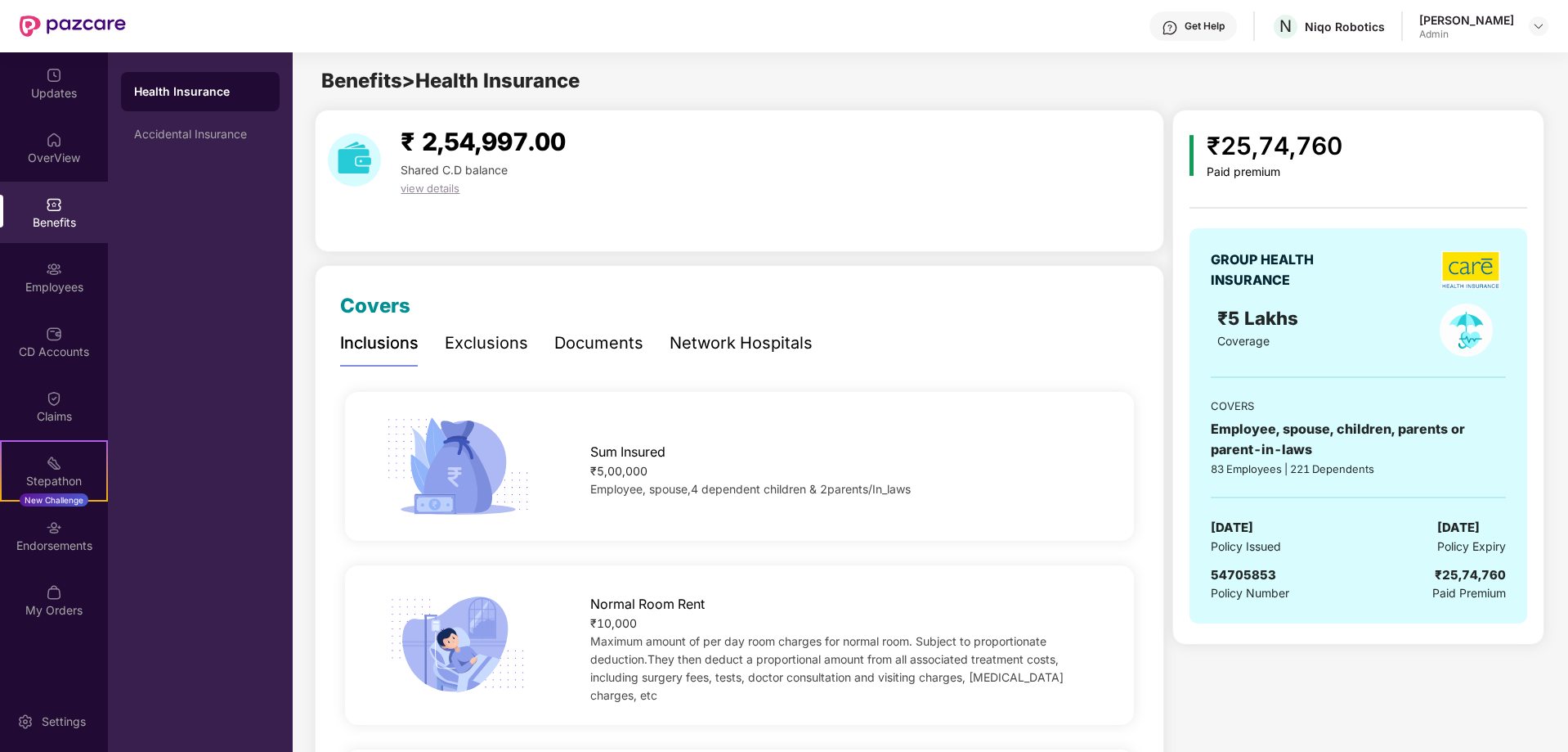
click at [582, 346] on div "Documents" at bounding box center [599, 342] width 89 height 25
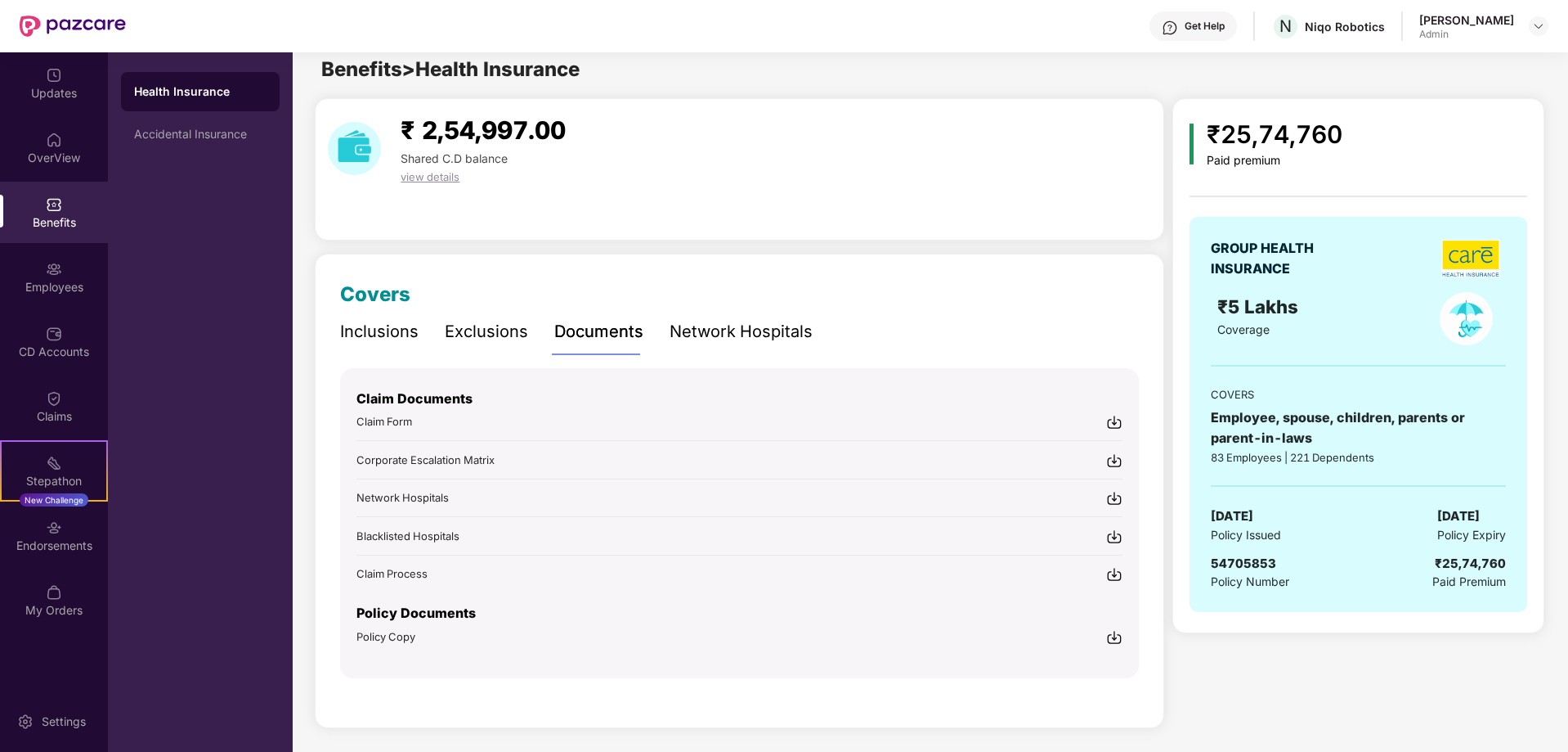
scroll to position [14, 0]
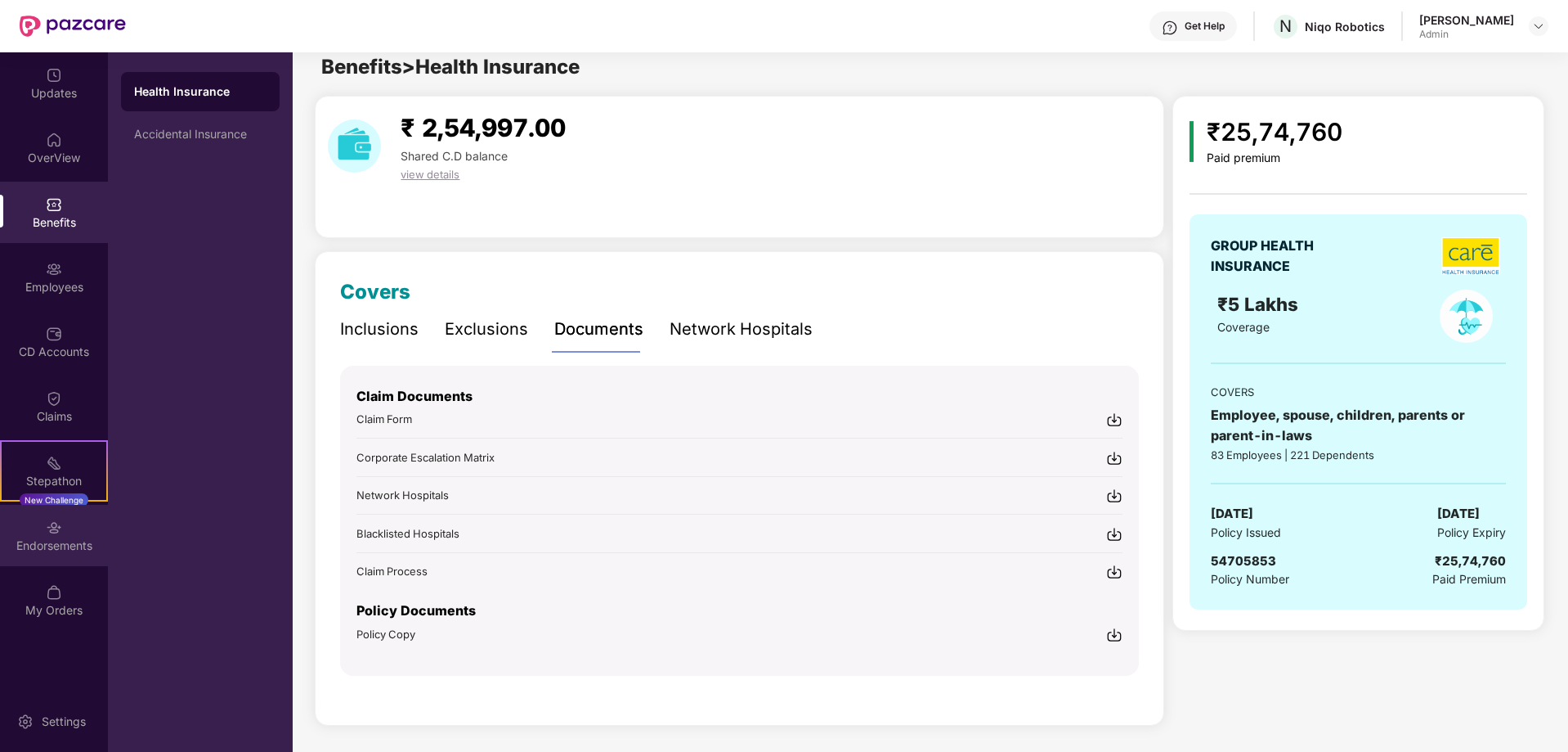
click at [38, 531] on div "Endorsements" at bounding box center [54, 535] width 108 height 61
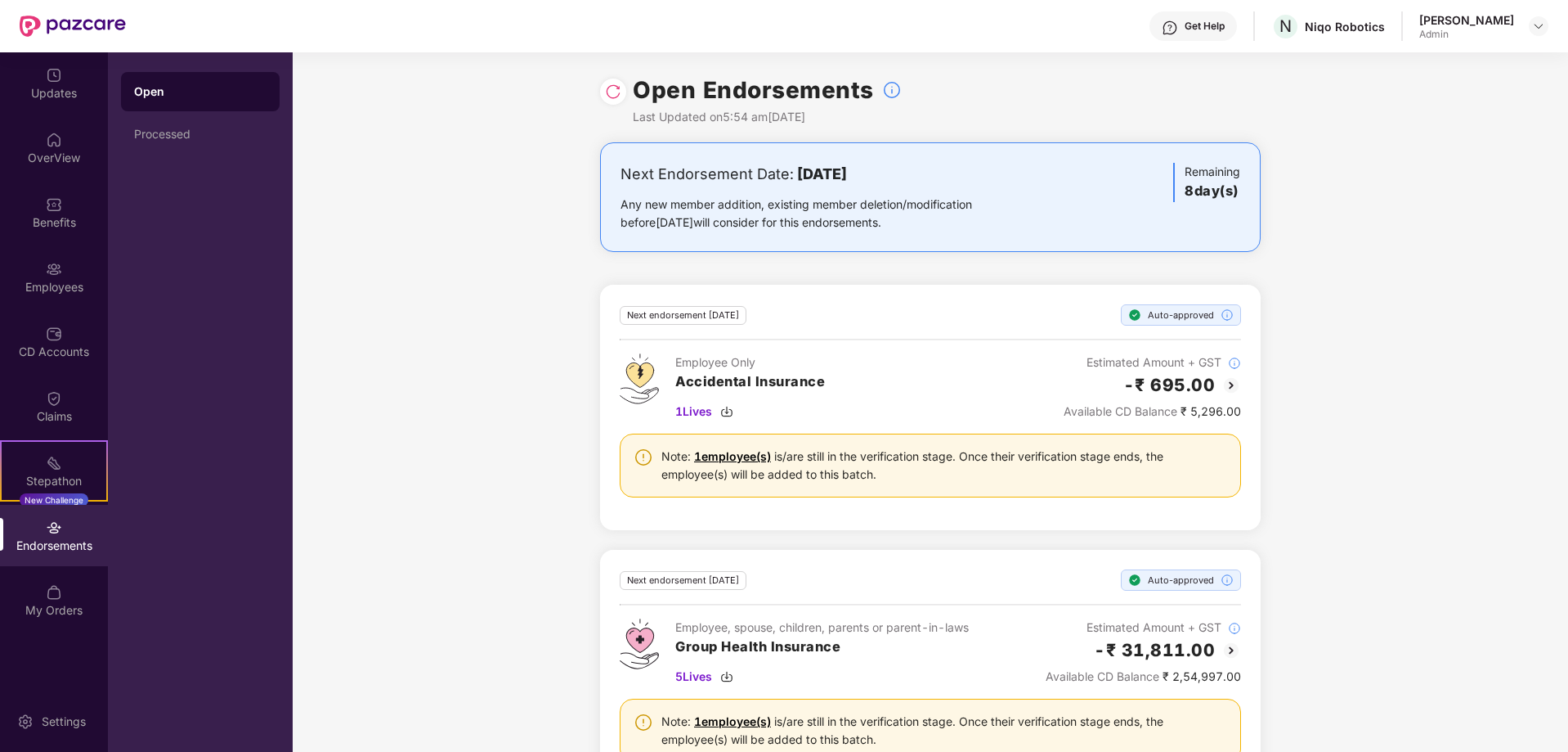
scroll to position [63, 0]
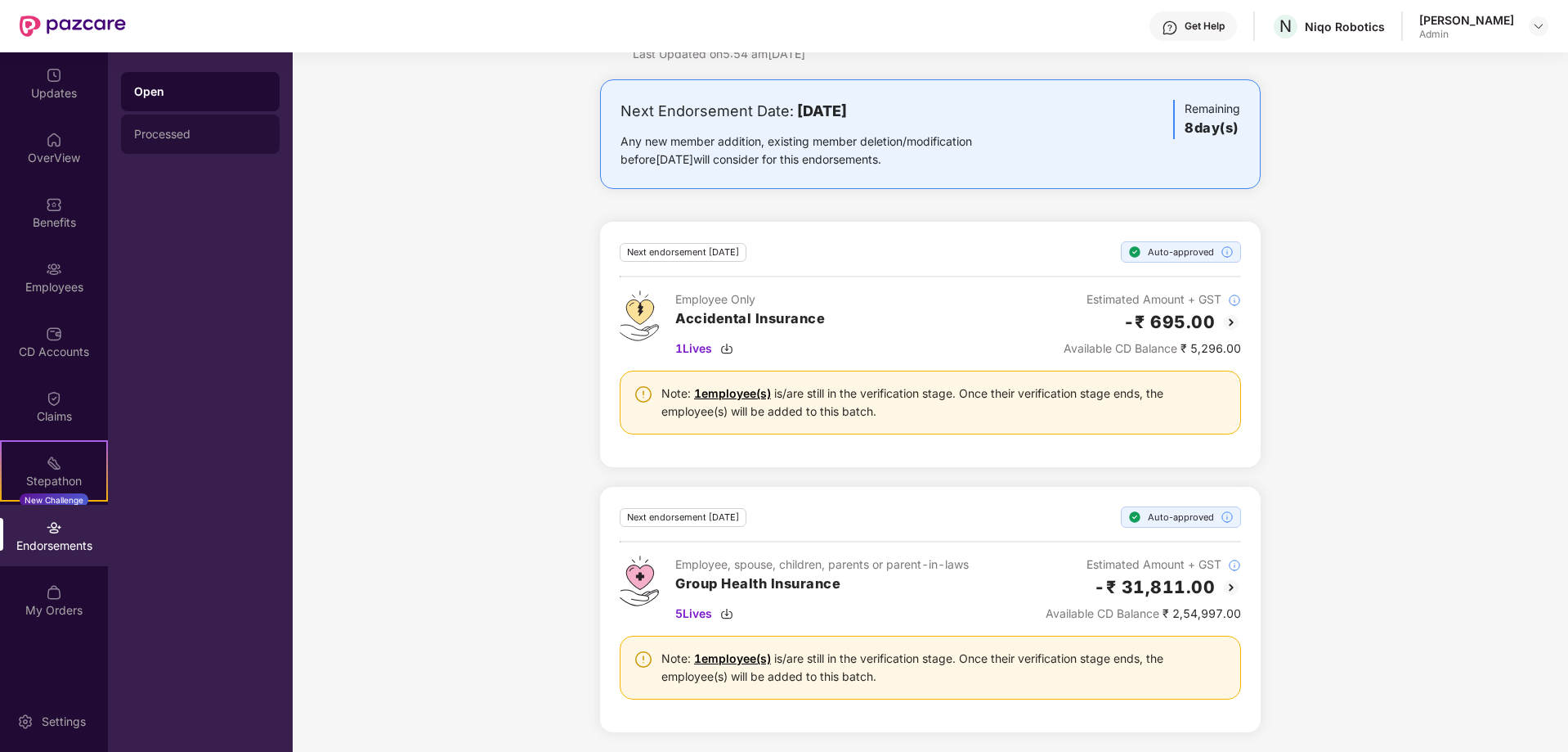
click at [201, 121] on div "Processed" at bounding box center [201, 134] width 159 height 39
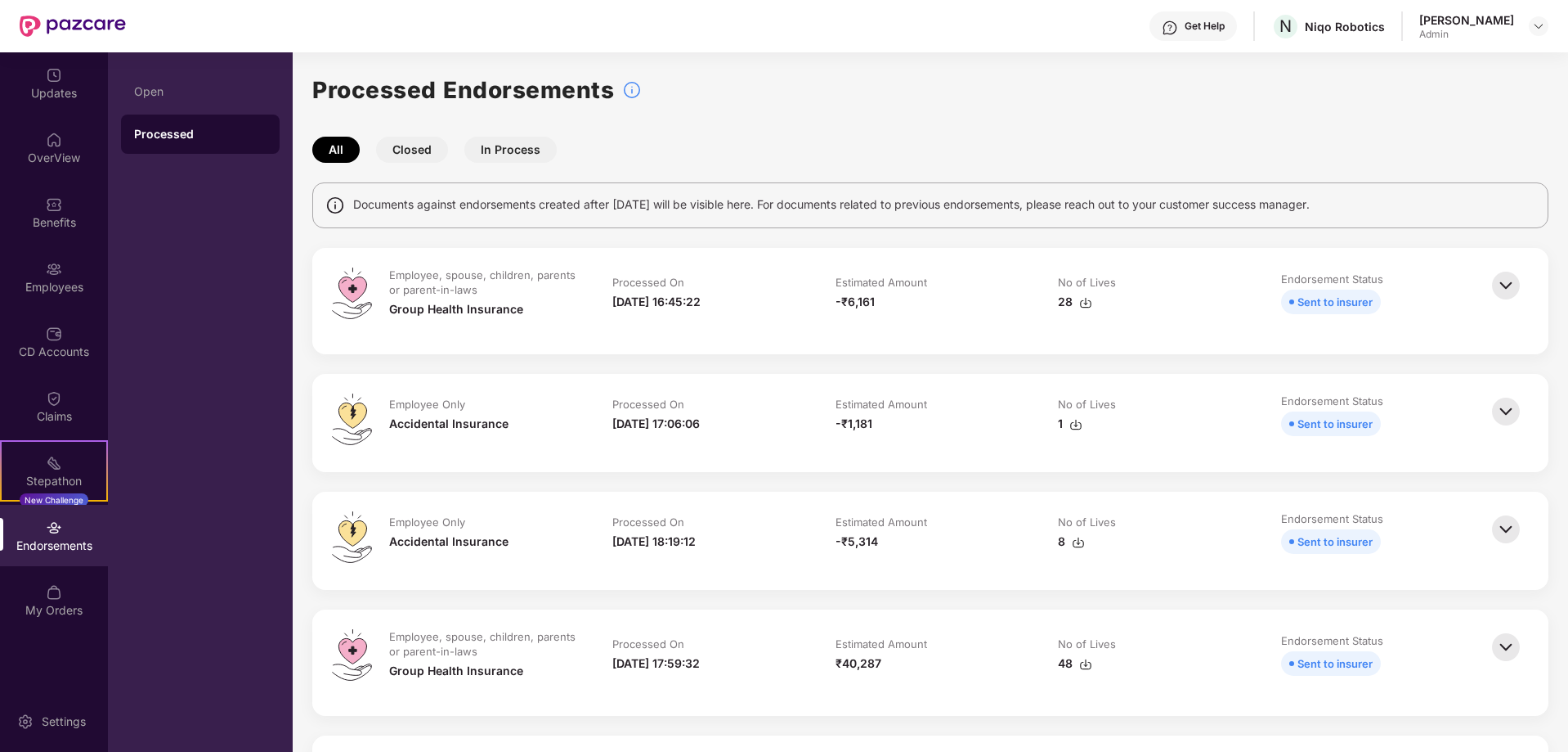
click at [1085, 303] on img at bounding box center [1086, 302] width 13 height 13
drag, startPoint x: 927, startPoint y: 133, endPoint x: 938, endPoint y: 130, distance: 11.4
click at [1500, 283] on img at bounding box center [1506, 285] width 36 height 36
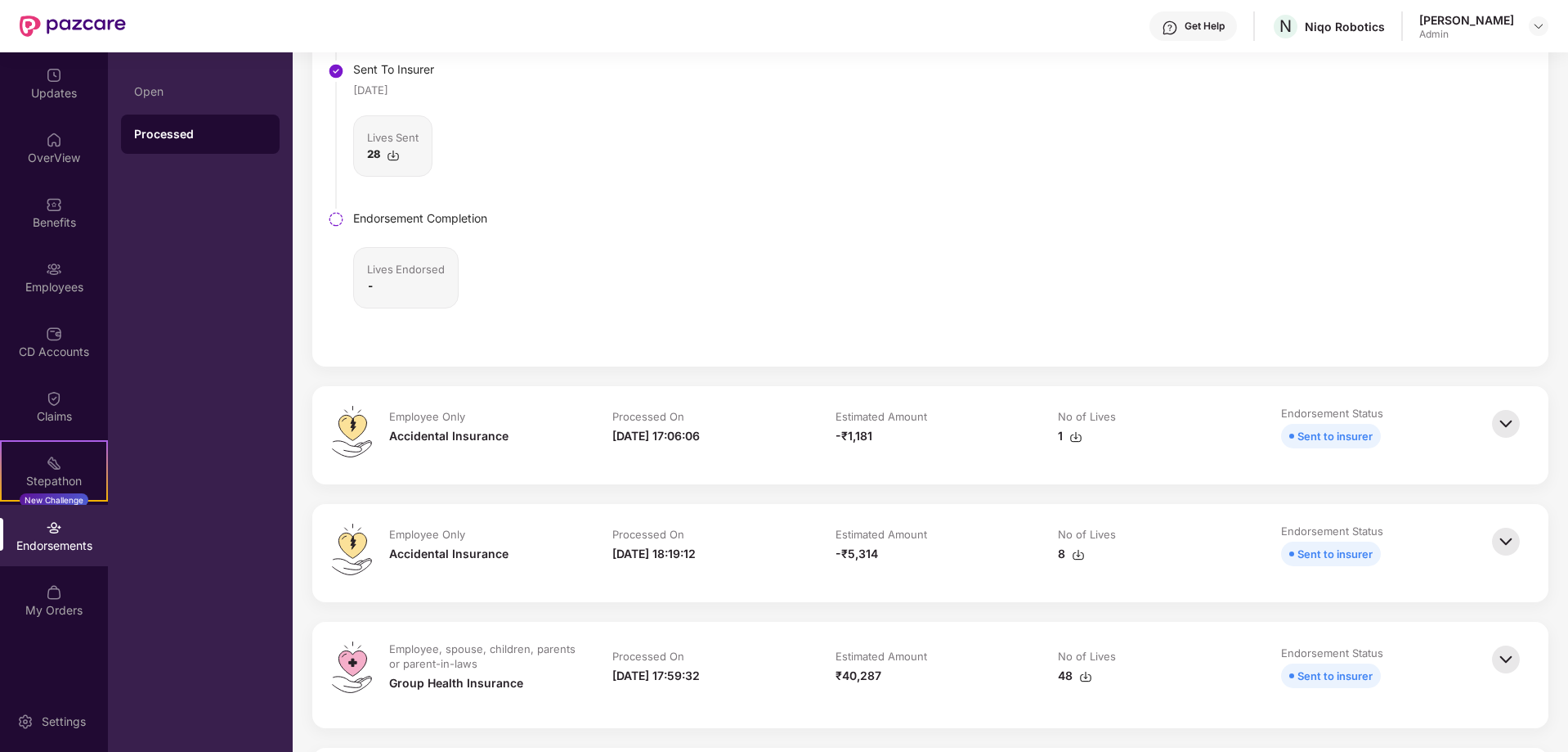
scroll to position [491, 0]
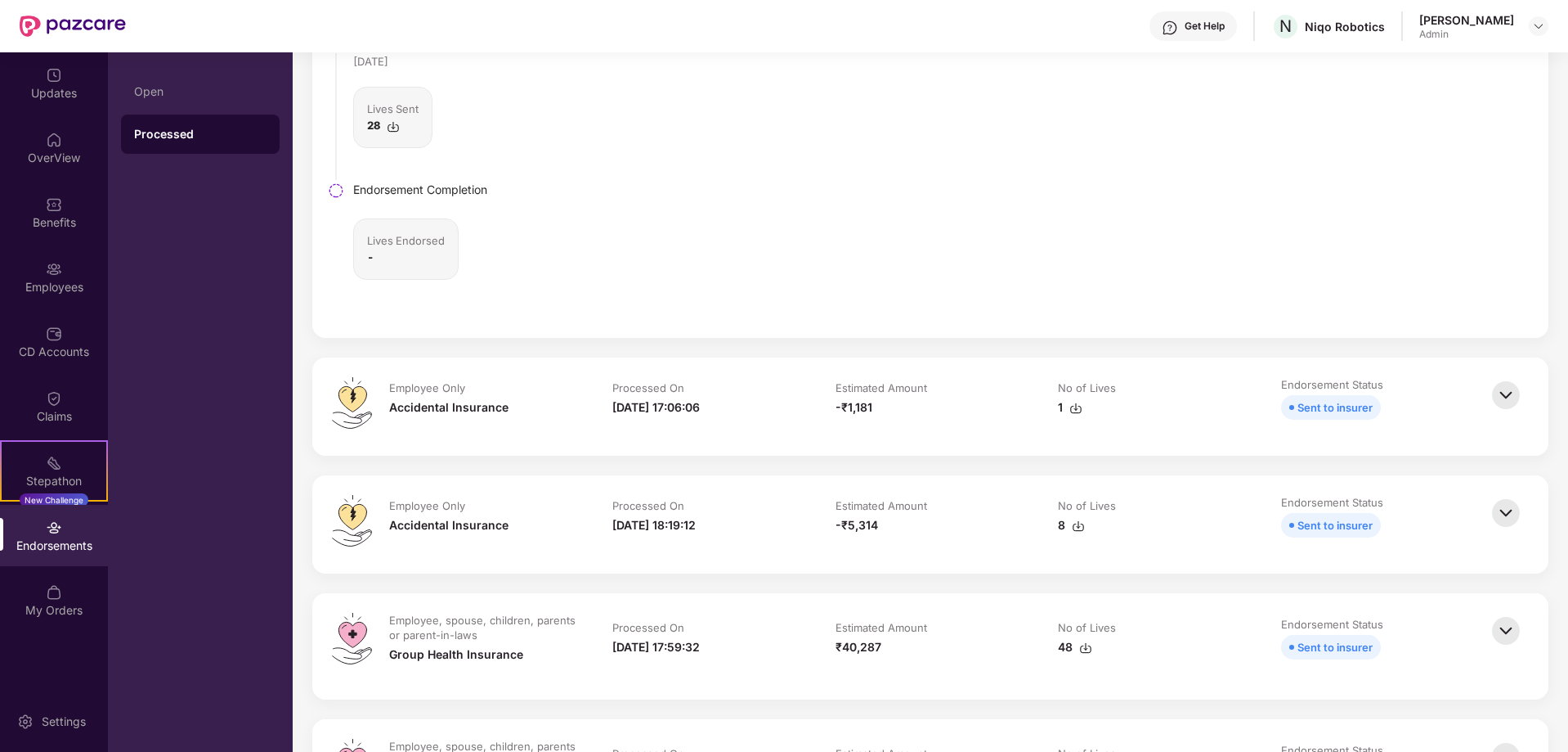
click at [1494, 397] on img at bounding box center [1506, 395] width 36 height 36
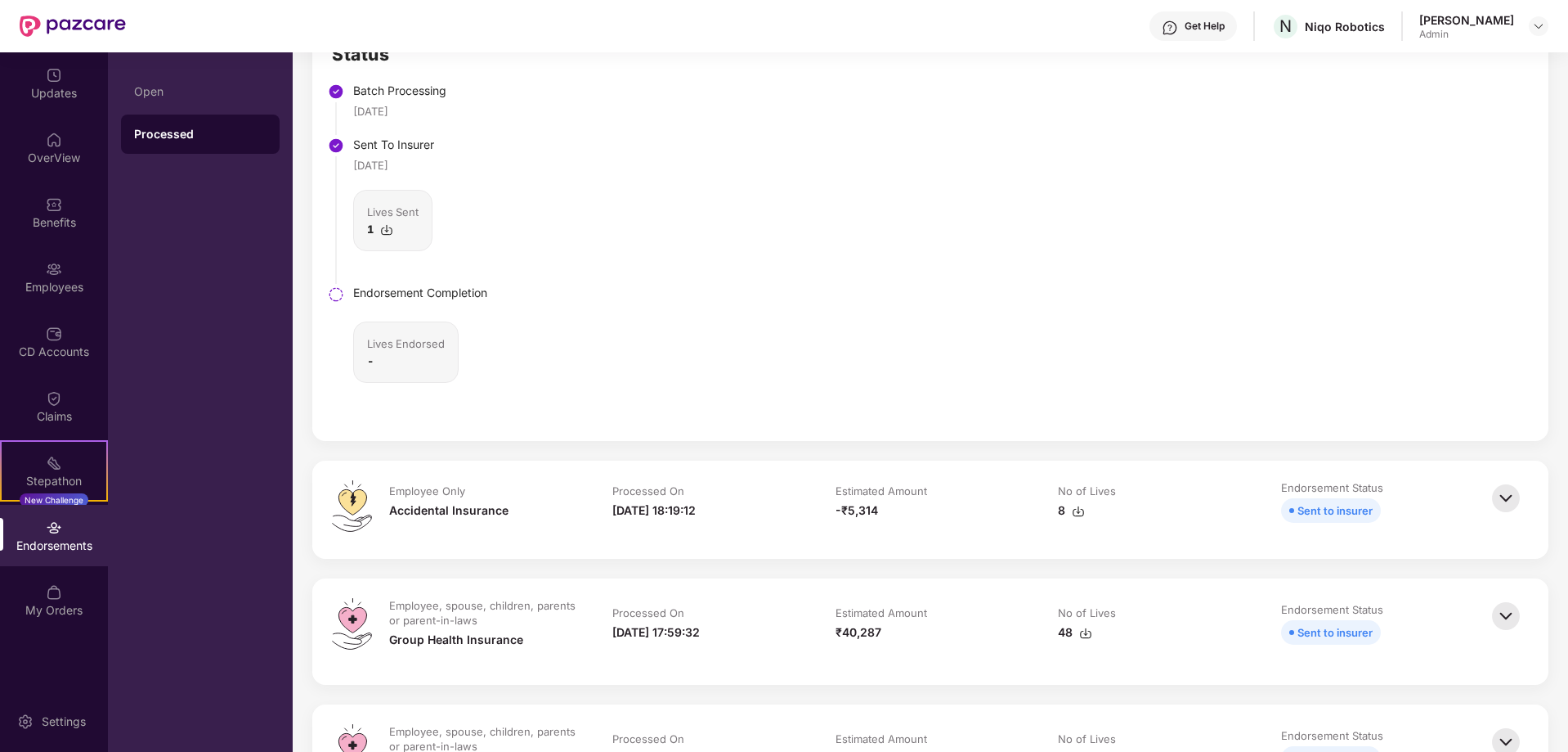
scroll to position [981, 0]
drag, startPoint x: 1503, startPoint y: 492, endPoint x: 1336, endPoint y: 446, distance: 173.2
click at [1502, 491] on img at bounding box center [1506, 496] width 36 height 36
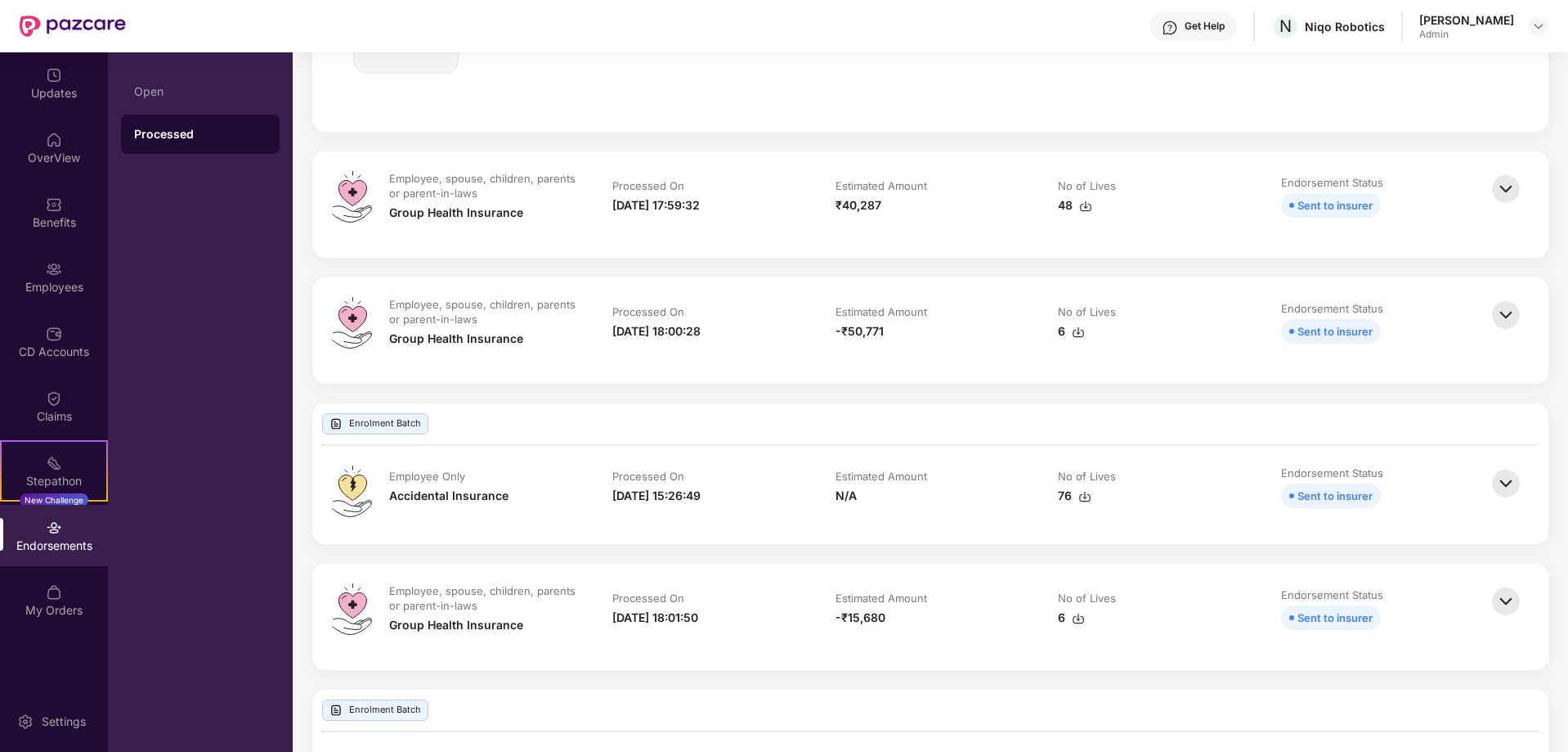
scroll to position [1881, 0]
click at [1507, 308] on img at bounding box center [1506, 314] width 36 height 36
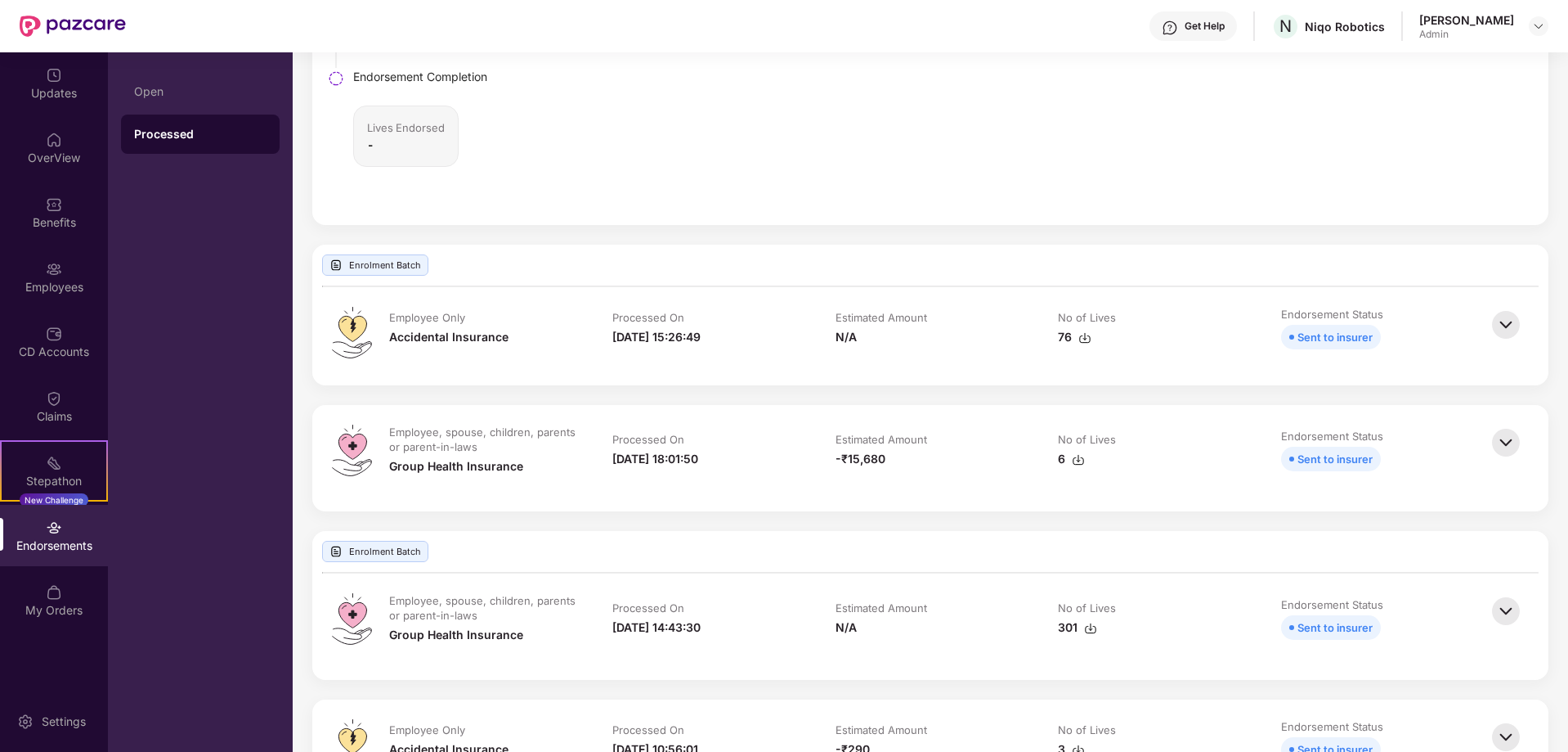
scroll to position [2535, 0]
